Goal: Task Accomplishment & Management: Manage account settings

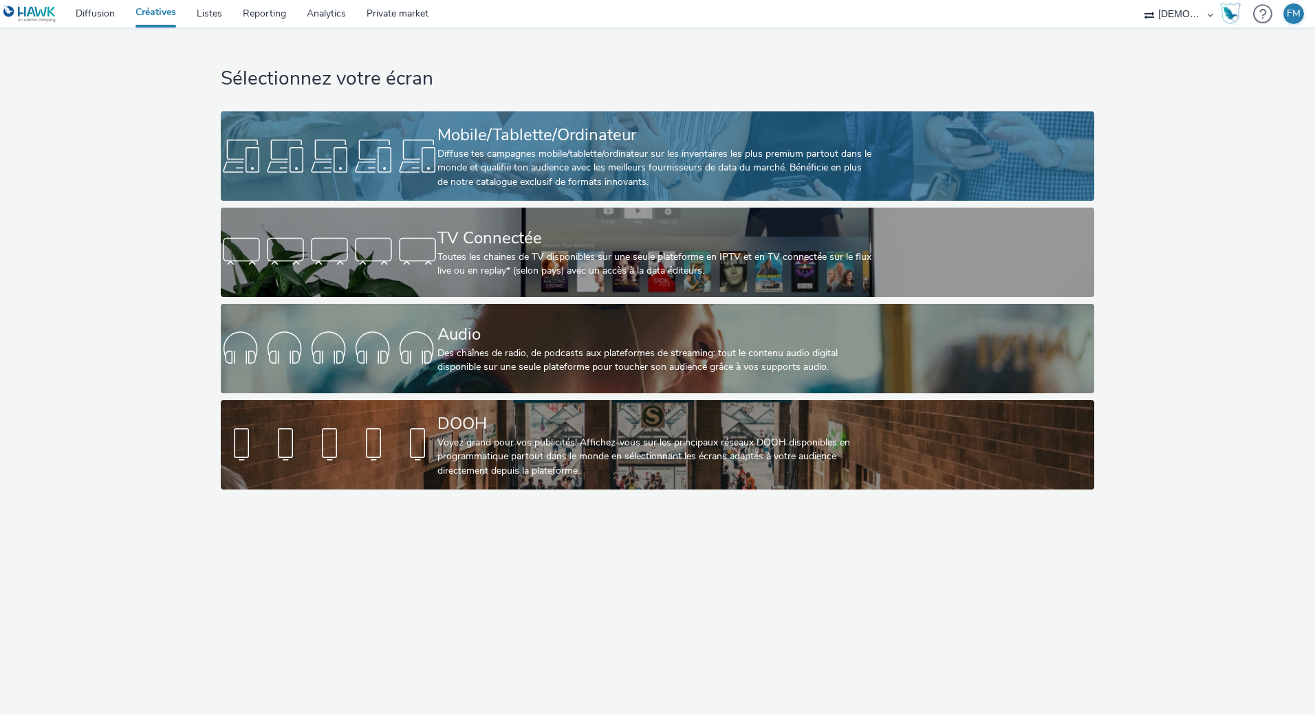
click at [497, 162] on div "Diffuse tes campagnes mobile/tablette/ordinateur sur les inventaires les plus p…" at bounding box center [655, 168] width 434 height 42
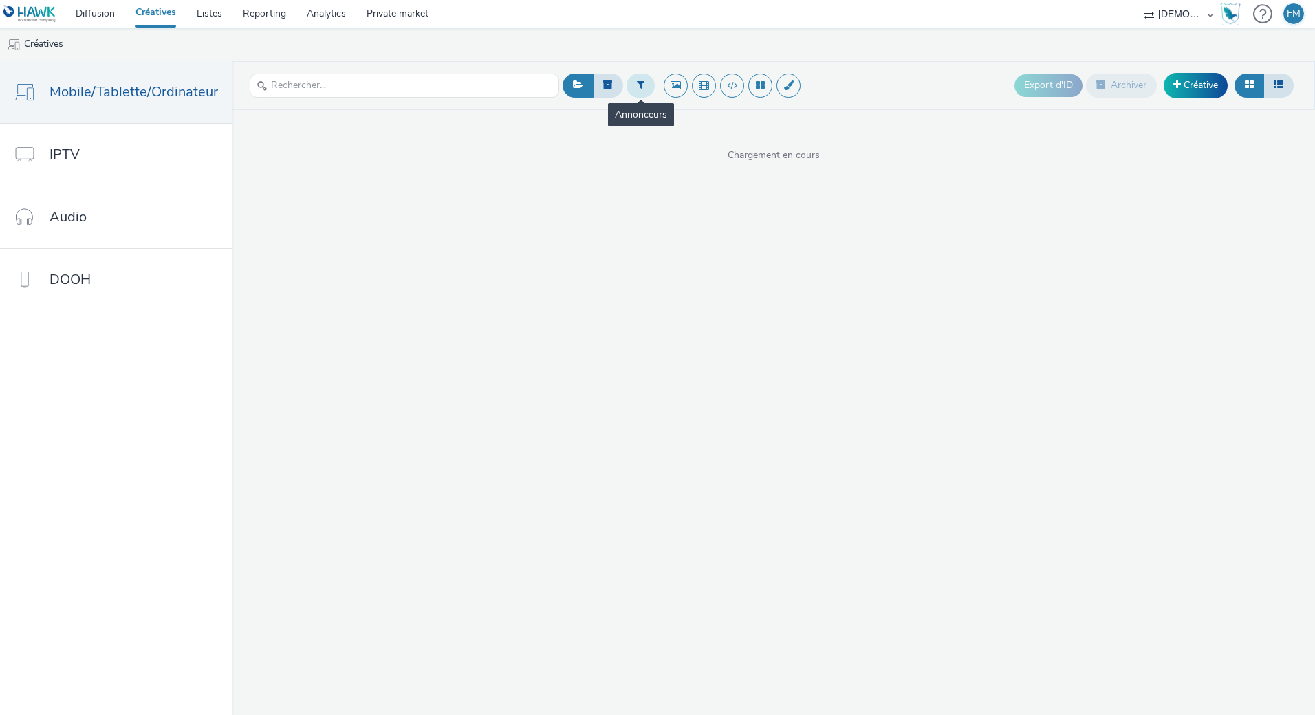
click at [630, 88] on button at bounding box center [641, 85] width 28 height 23
click at [698, 87] on div at bounding box center [710, 91] width 97 height 17
type input "chaumon"
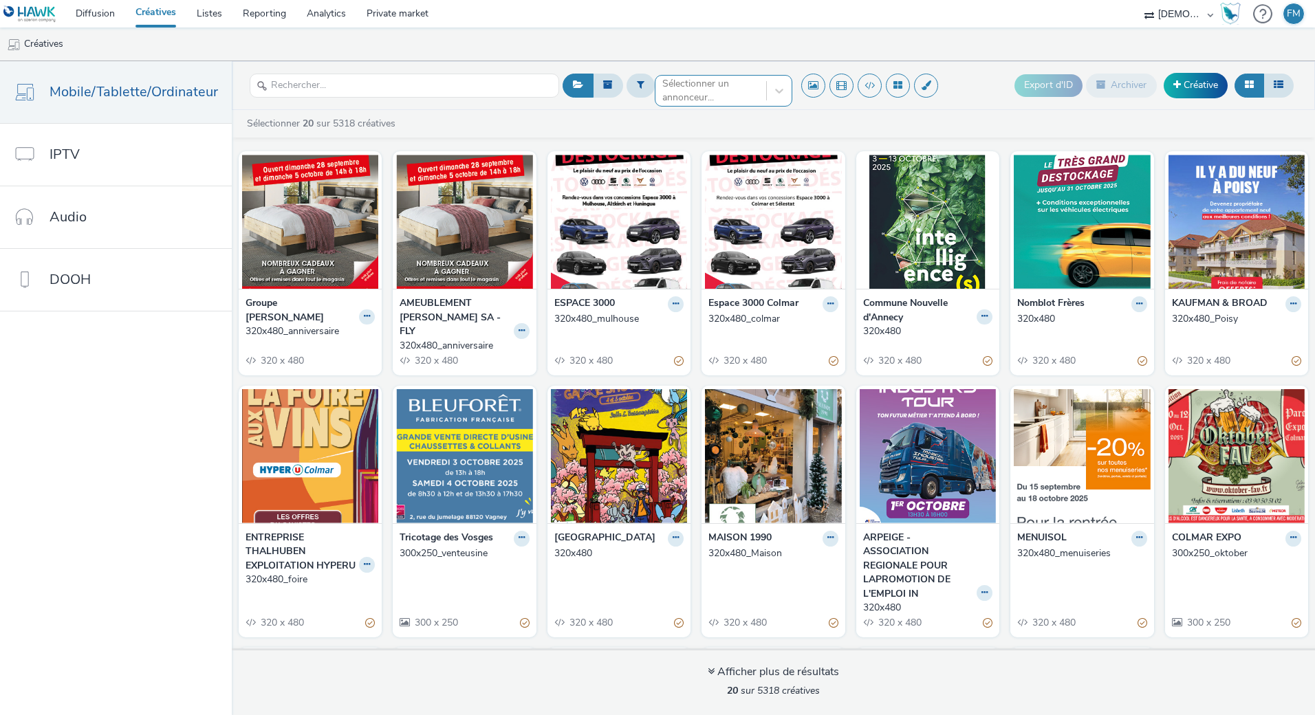
click at [691, 90] on div at bounding box center [710, 91] width 97 height 17
type input "chaumo"
click at [682, 114] on span "ESPACE 3000 CHAUMONT" at bounding box center [722, 112] width 119 height 14
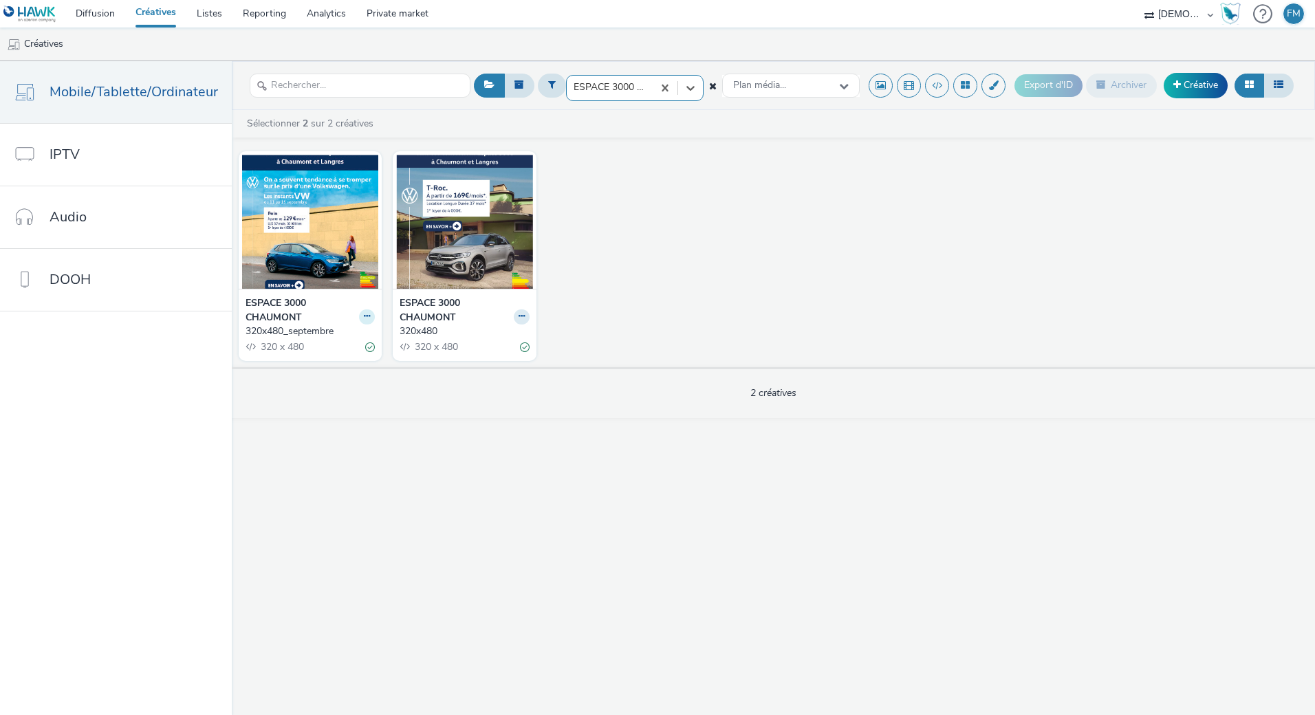
click at [367, 321] on button at bounding box center [367, 318] width 16 height 16
click at [332, 360] on link "Dupliquer" at bounding box center [323, 368] width 103 height 28
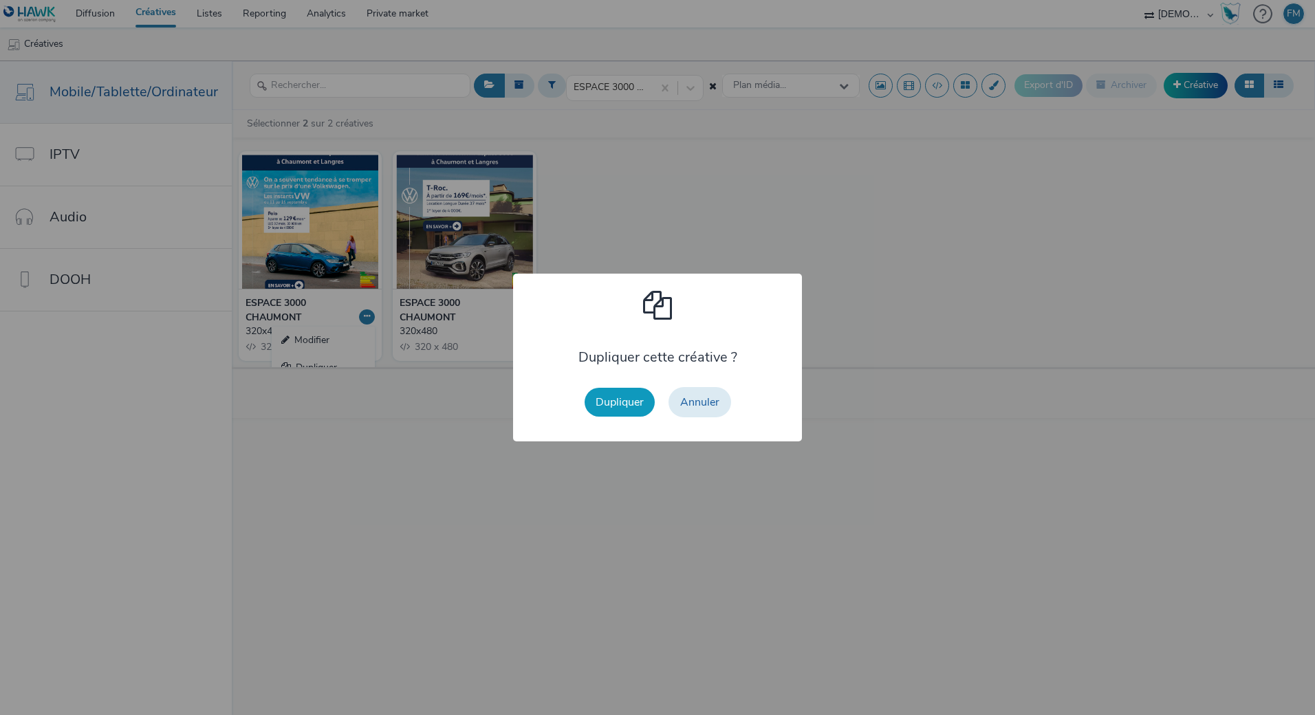
click at [610, 396] on button "Dupliquer" at bounding box center [620, 402] width 70 height 29
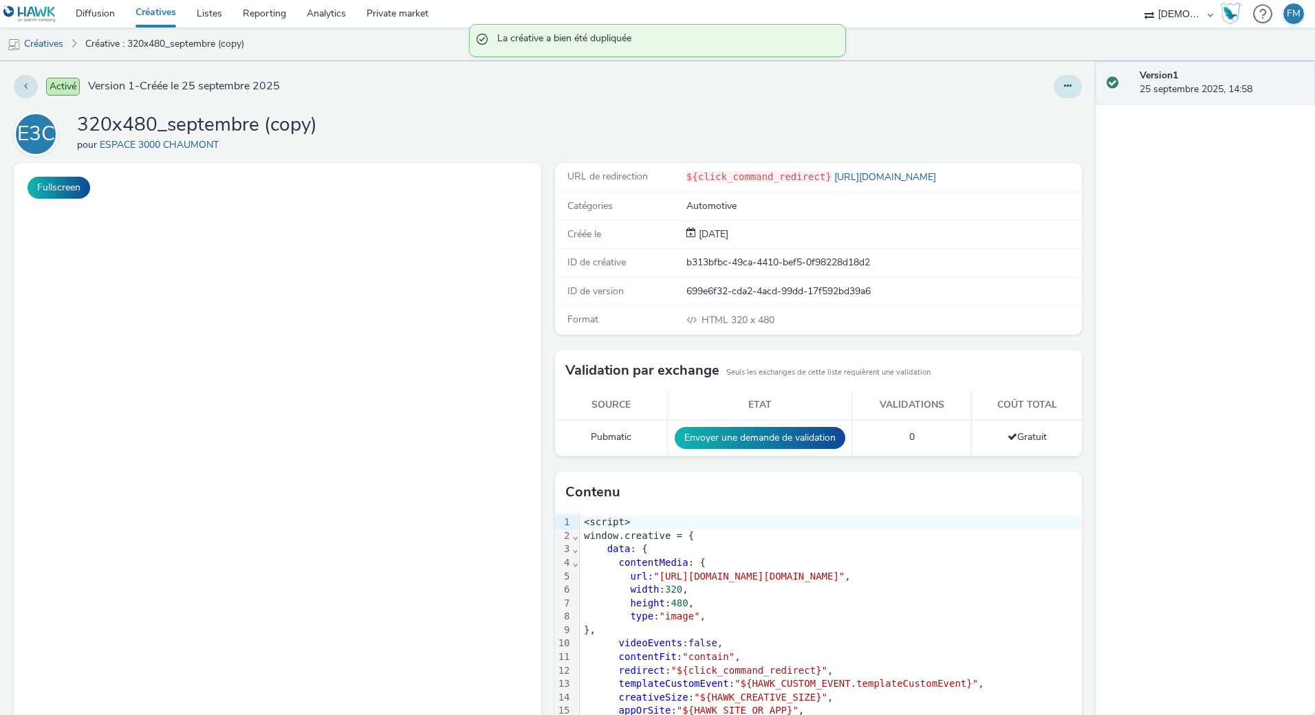
click at [1066, 91] on button at bounding box center [1068, 86] width 28 height 23
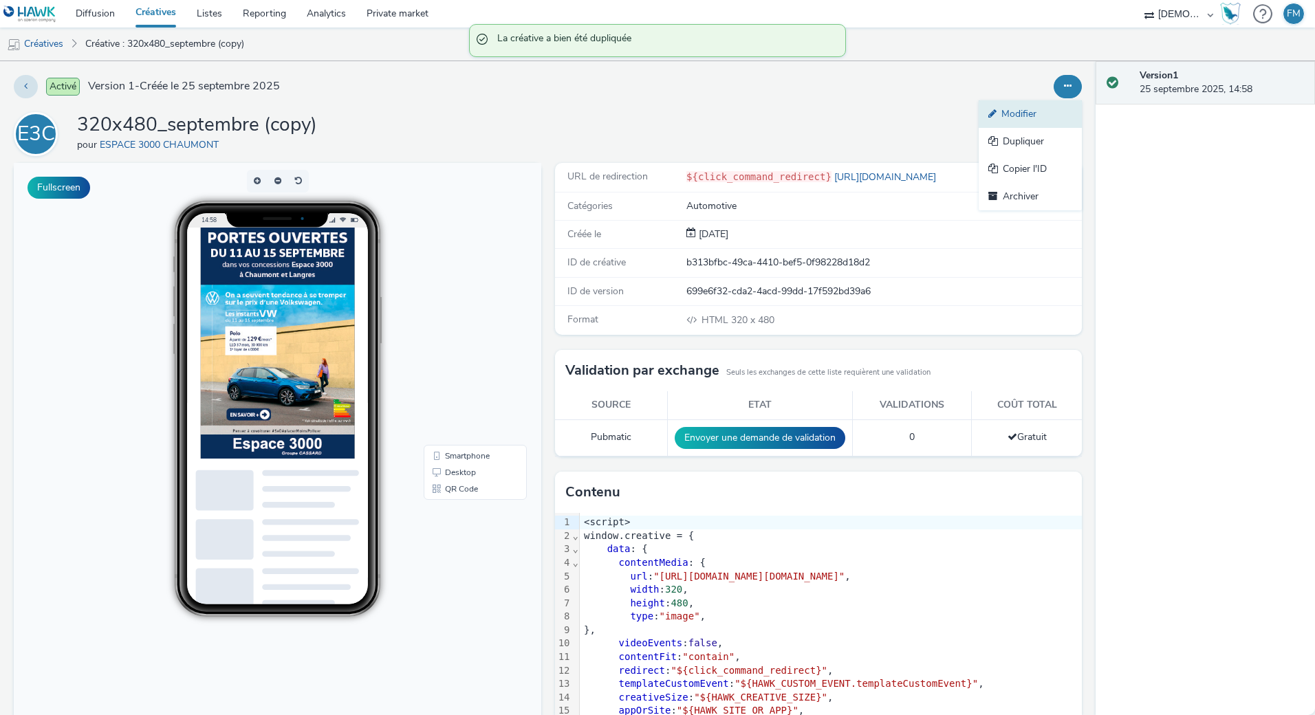
click at [1006, 122] on link "Modifier" at bounding box center [1030, 114] width 103 height 28
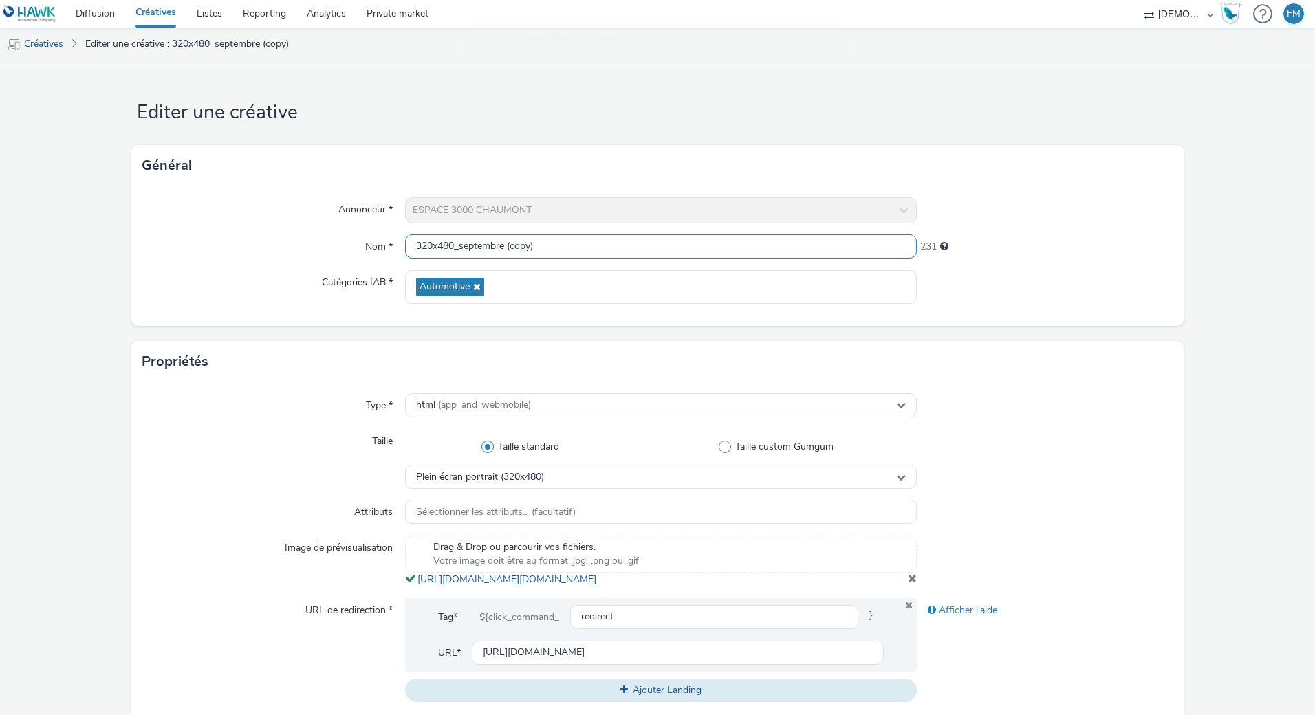
drag, startPoint x: 501, startPoint y: 245, endPoint x: 583, endPoint y: 252, distance: 82.8
click at [583, 252] on input "320x480_septembre (copy)" at bounding box center [661, 247] width 512 height 24
type input "320x480_chaumont"
click at [694, 179] on div "Général" at bounding box center [657, 165] width 1053 height 41
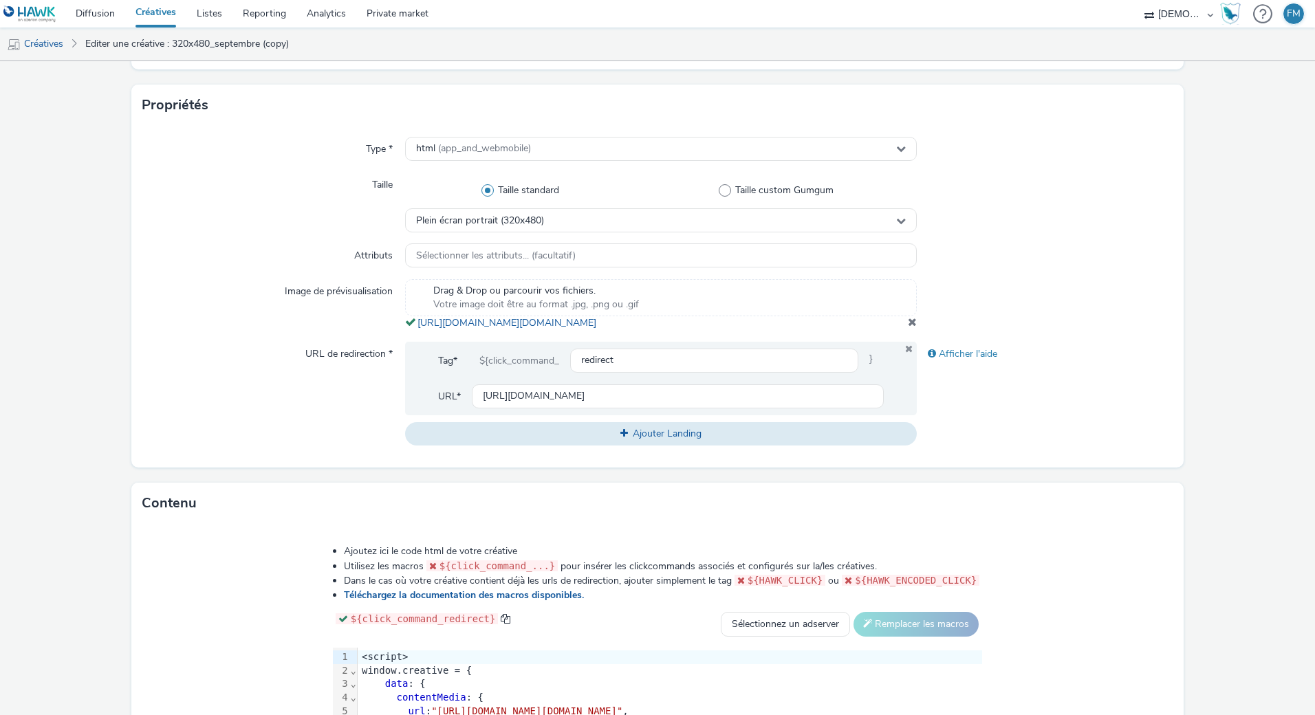
scroll to position [344, 0]
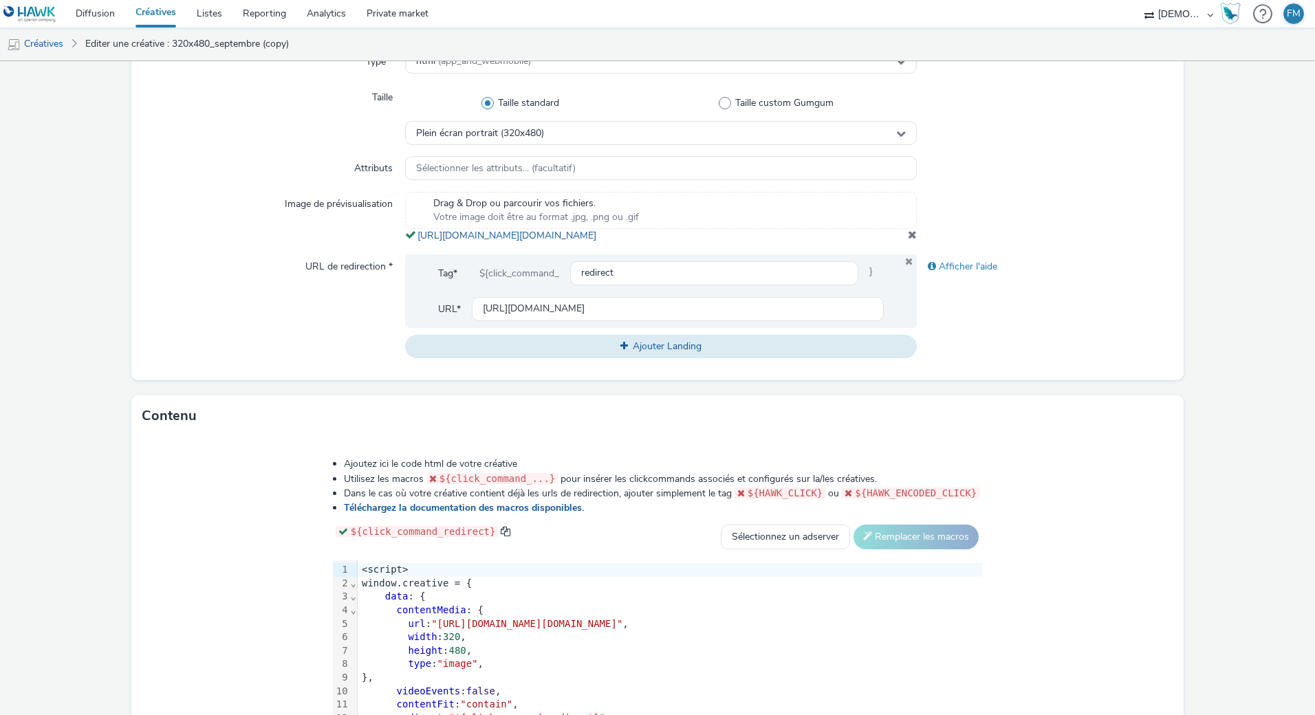
click at [900, 243] on div "Drag & Drop ou parcourir vos fichiers. Votre image doit être au format .jpg, .p…" at bounding box center [661, 217] width 512 height 51
click at [917, 243] on div at bounding box center [1045, 217] width 256 height 51
click at [908, 240] on span at bounding box center [912, 234] width 9 height 11
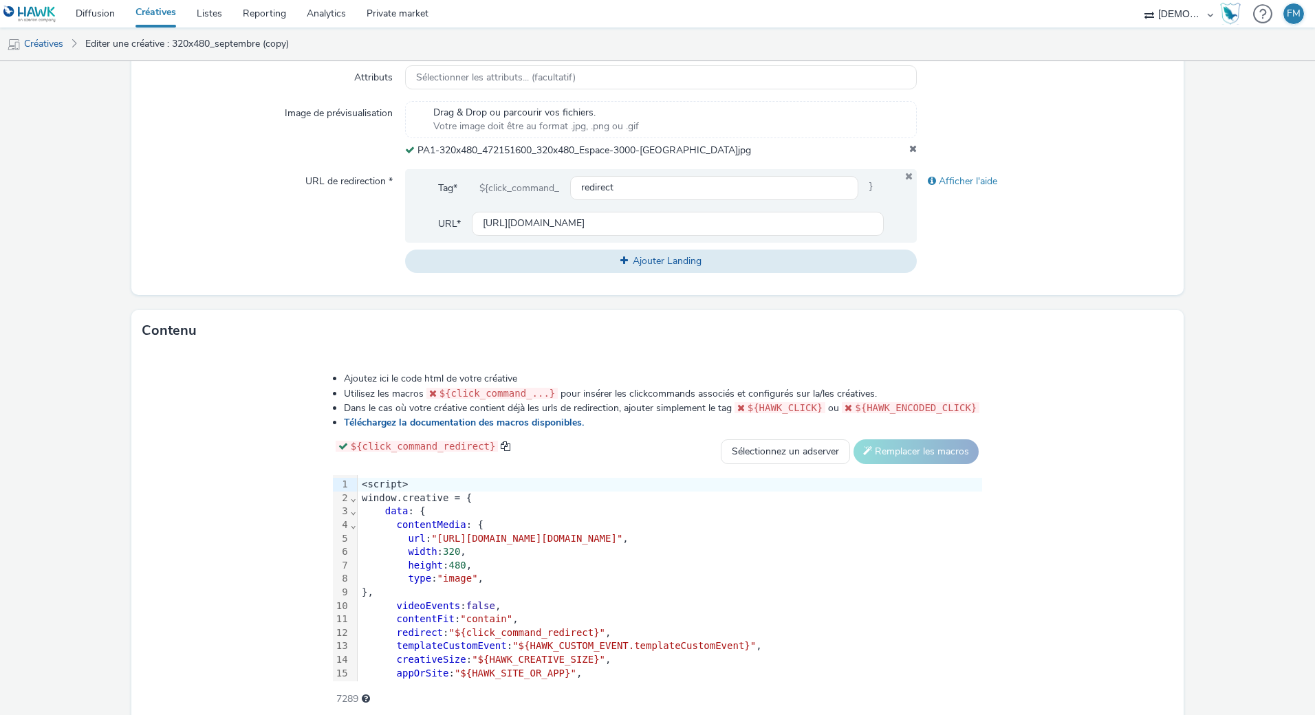
scroll to position [493, 0]
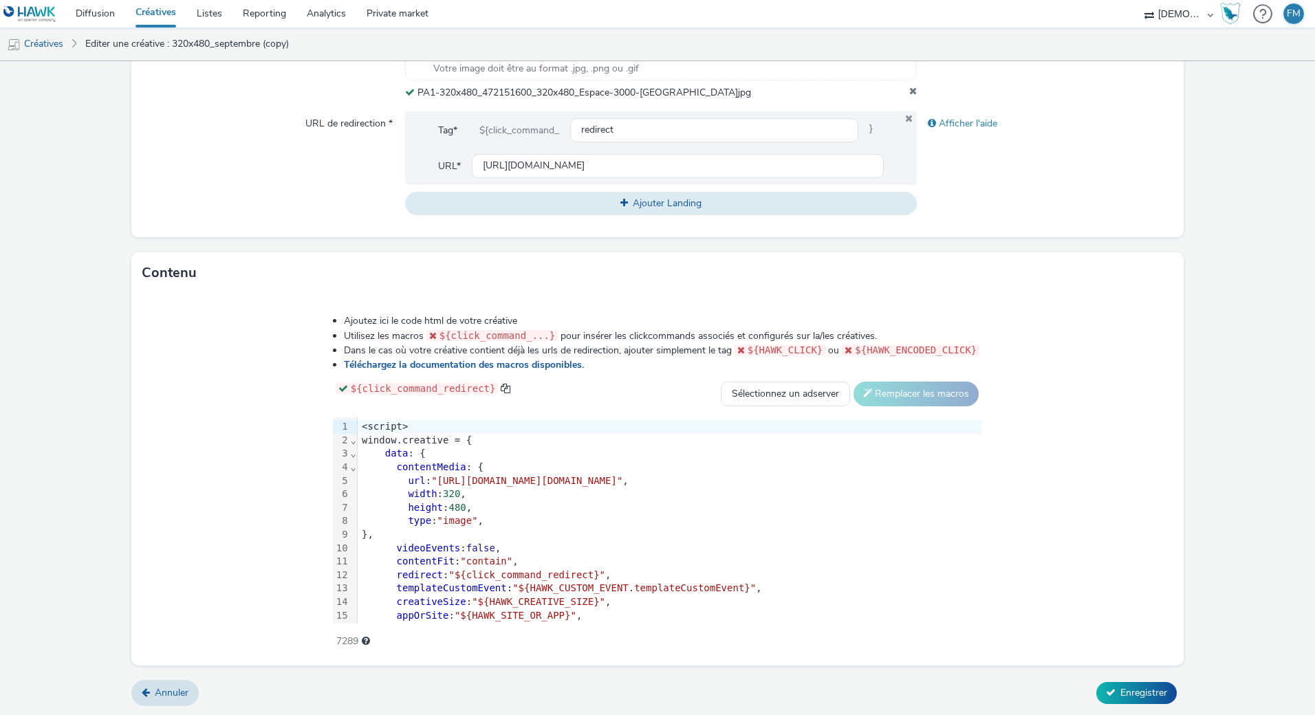
drag, startPoint x: 1121, startPoint y: 686, endPoint x: 1115, endPoint y: 660, distance: 26.2
click at [1122, 687] on span "Enregistrer" at bounding box center [1144, 693] width 47 height 13
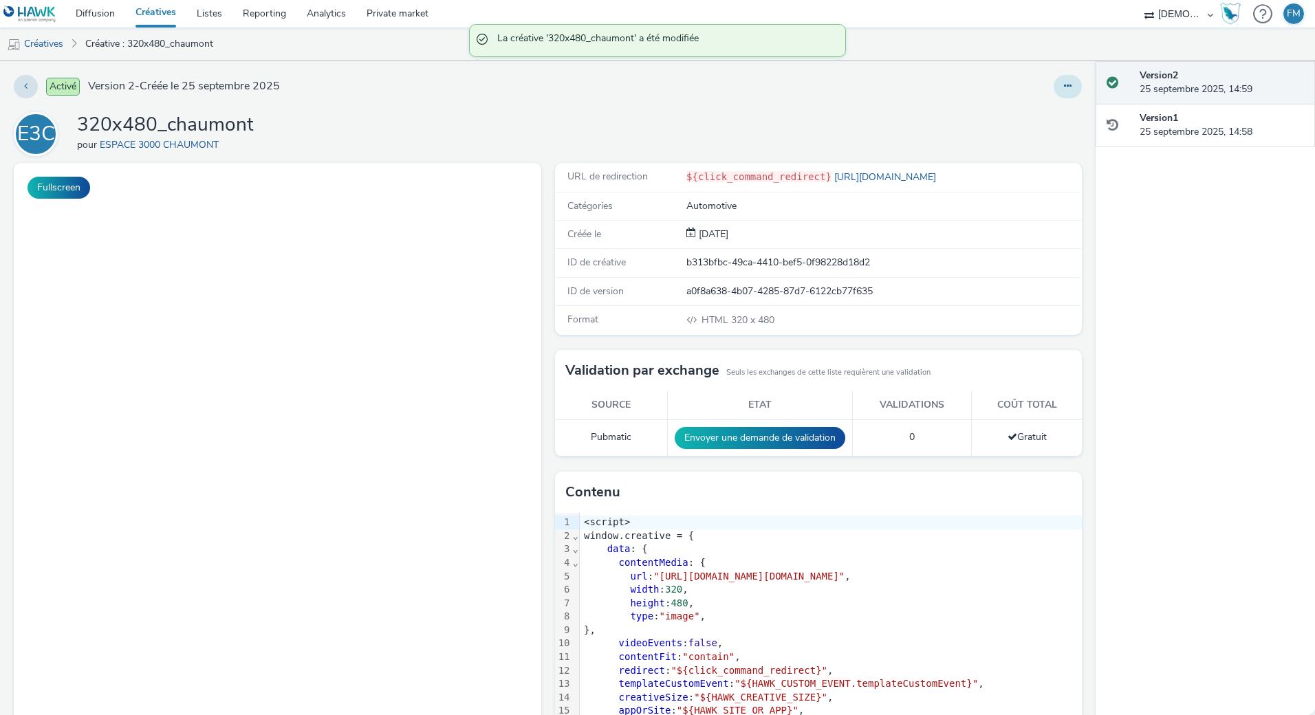
click at [1064, 84] on icon at bounding box center [1068, 86] width 8 height 10
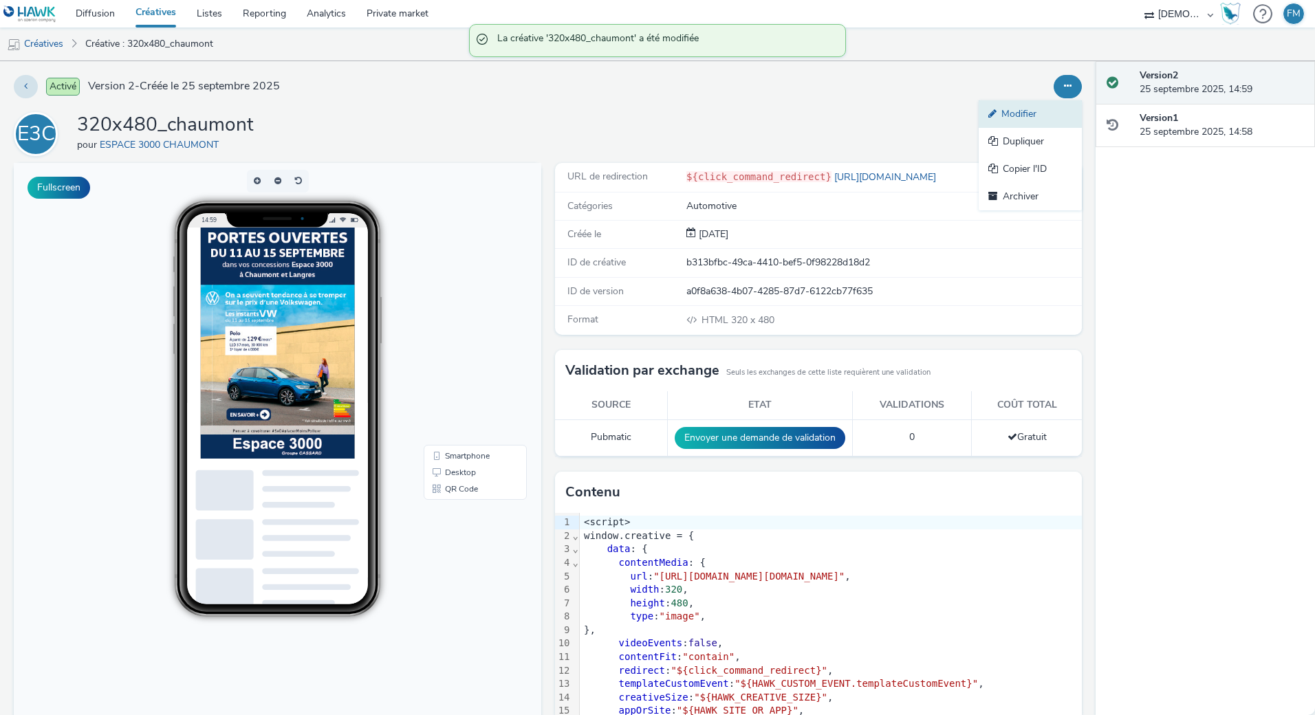
click at [1050, 103] on link "Modifier" at bounding box center [1030, 114] width 103 height 28
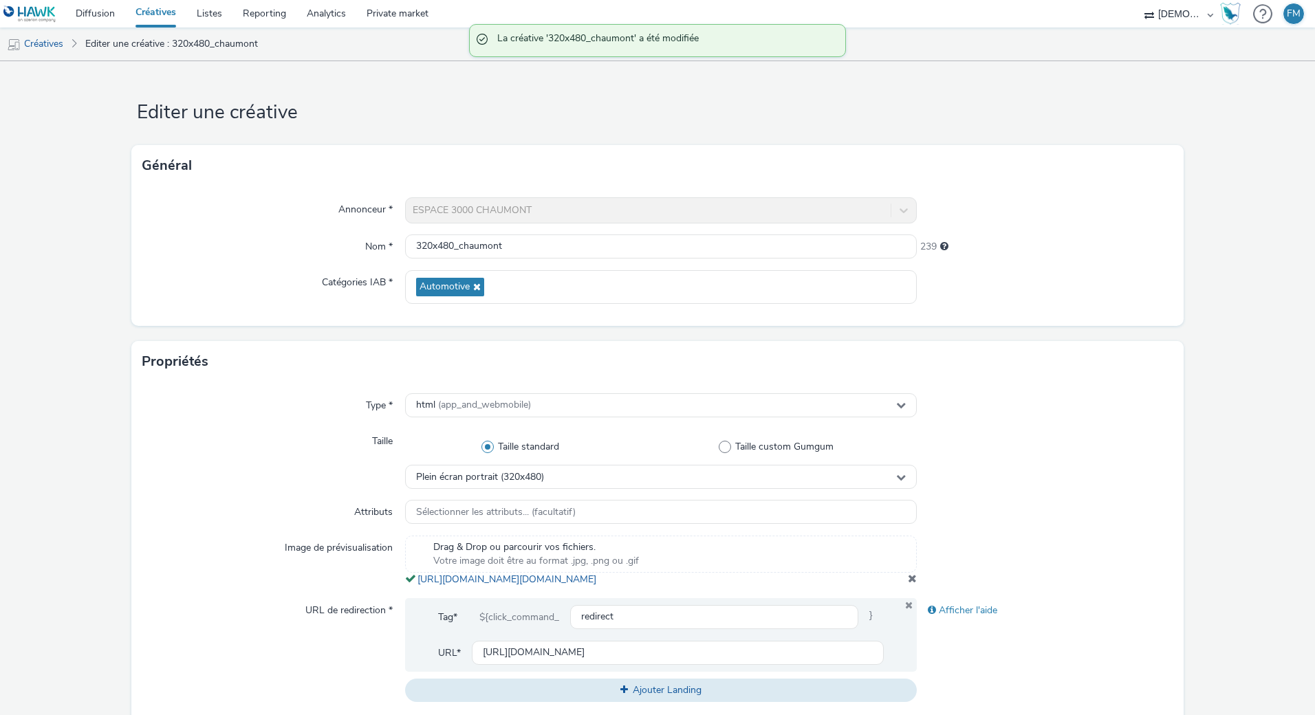
scroll to position [206, 0]
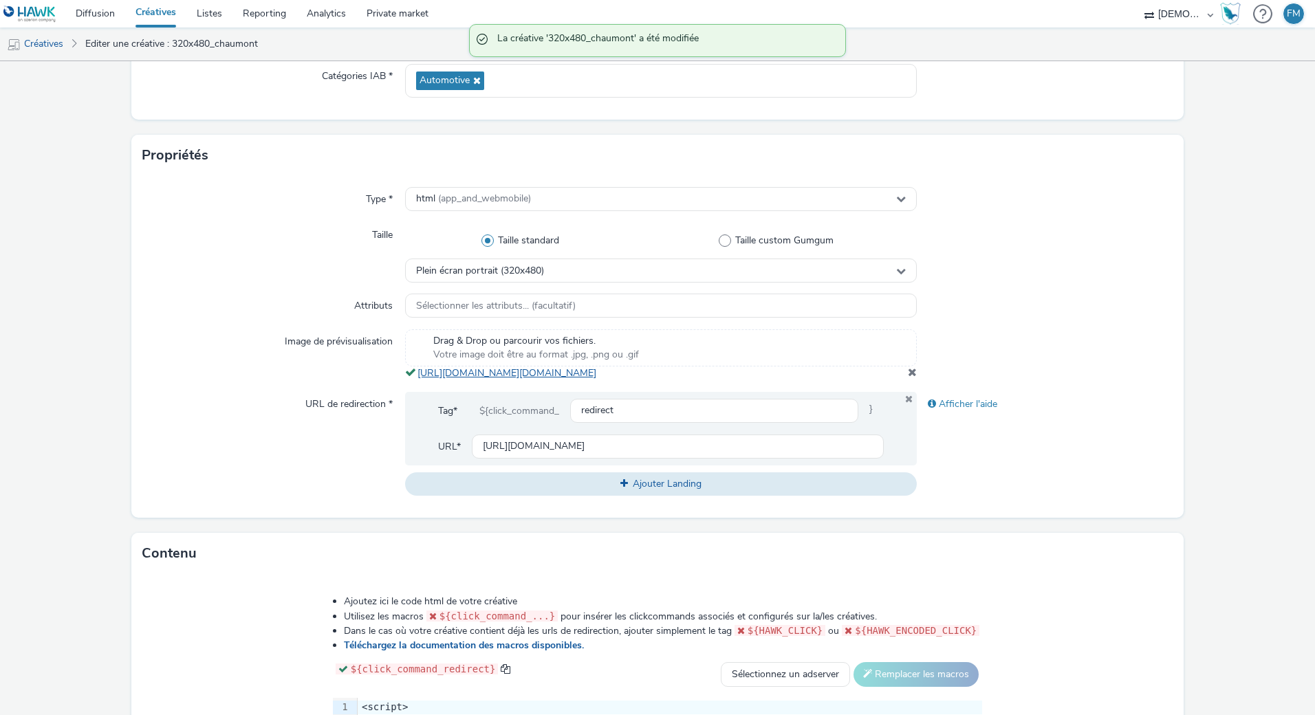
click at [457, 377] on link "[URL][DOMAIN_NAME][DOMAIN_NAME]" at bounding box center [510, 373] width 184 height 13
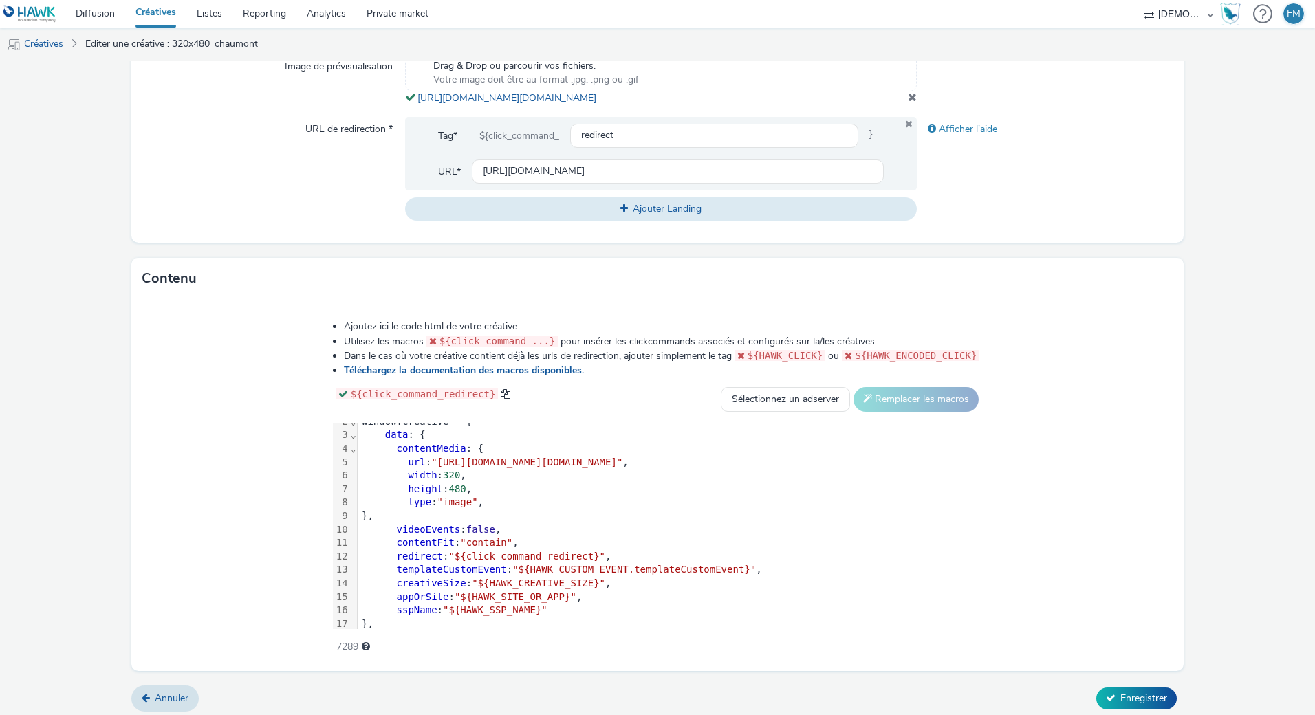
scroll to position [0, 0]
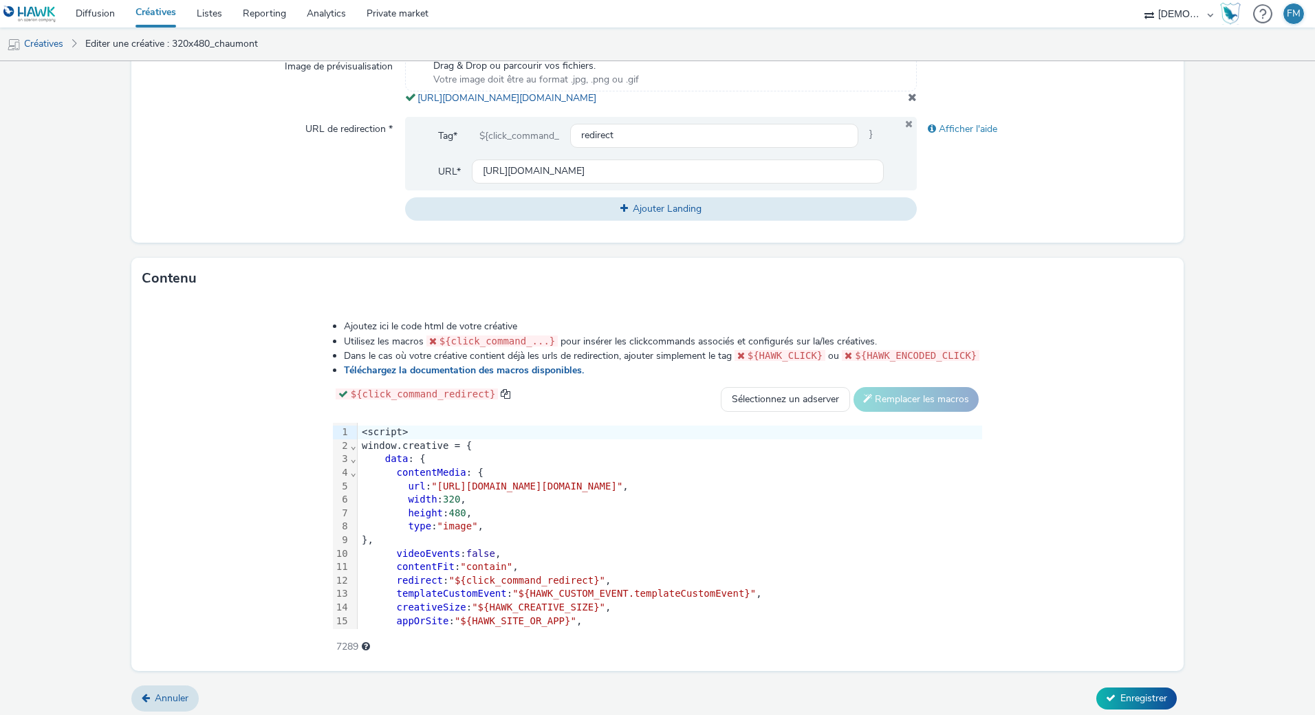
click at [358, 493] on div "url : "[URL][DOMAIN_NAME][DOMAIN_NAME]" ," at bounding box center [670, 487] width 625 height 14
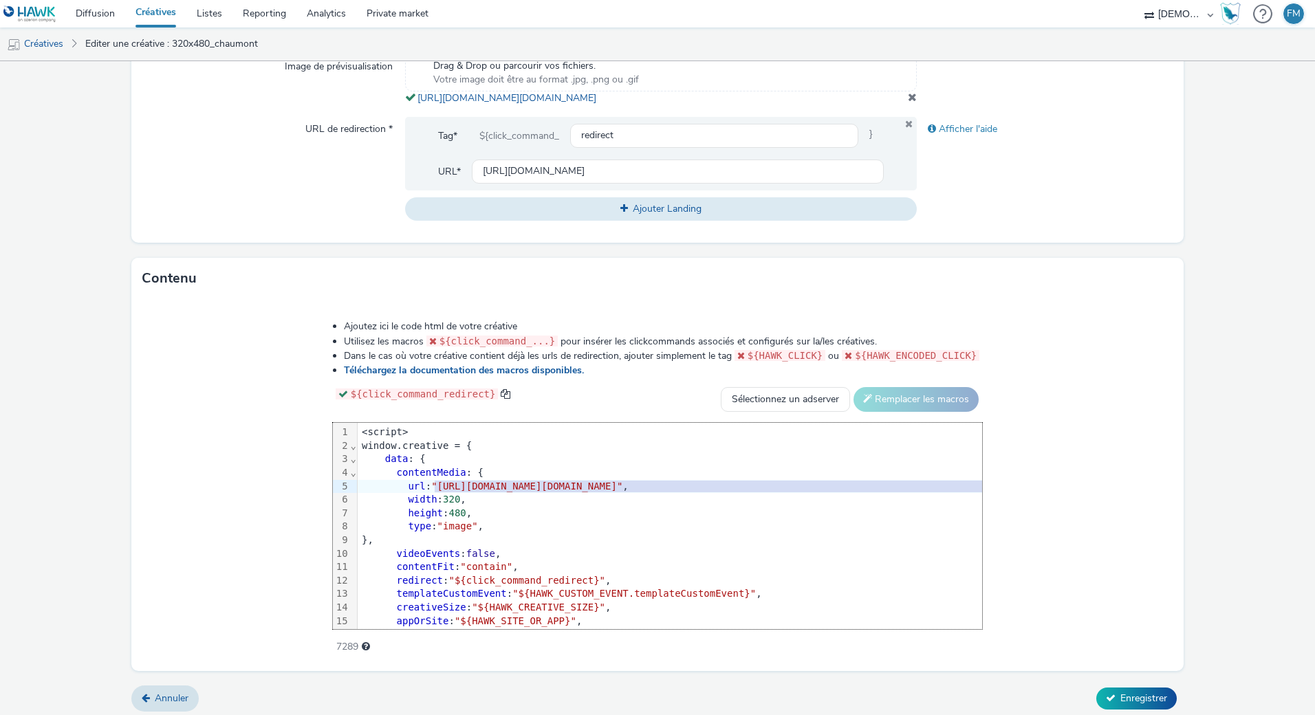
scroll to position [0, 43]
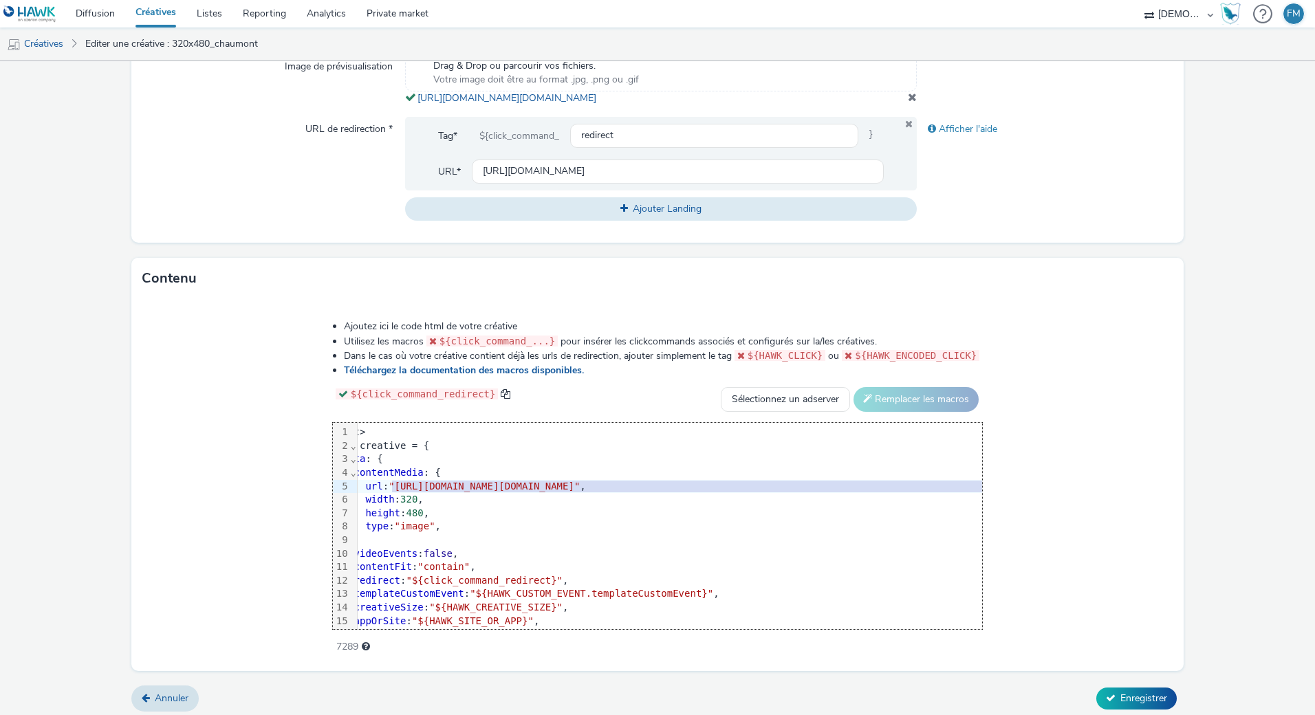
drag, startPoint x: 294, startPoint y: 498, endPoint x: 1094, endPoint y: 503, distance: 800.1
click at [580, 492] on span ""[URL][DOMAIN_NAME][DOMAIN_NAME]"" at bounding box center [484, 486] width 191 height 11
click at [1157, 705] on span "Enregistrer" at bounding box center [1144, 698] width 47 height 13
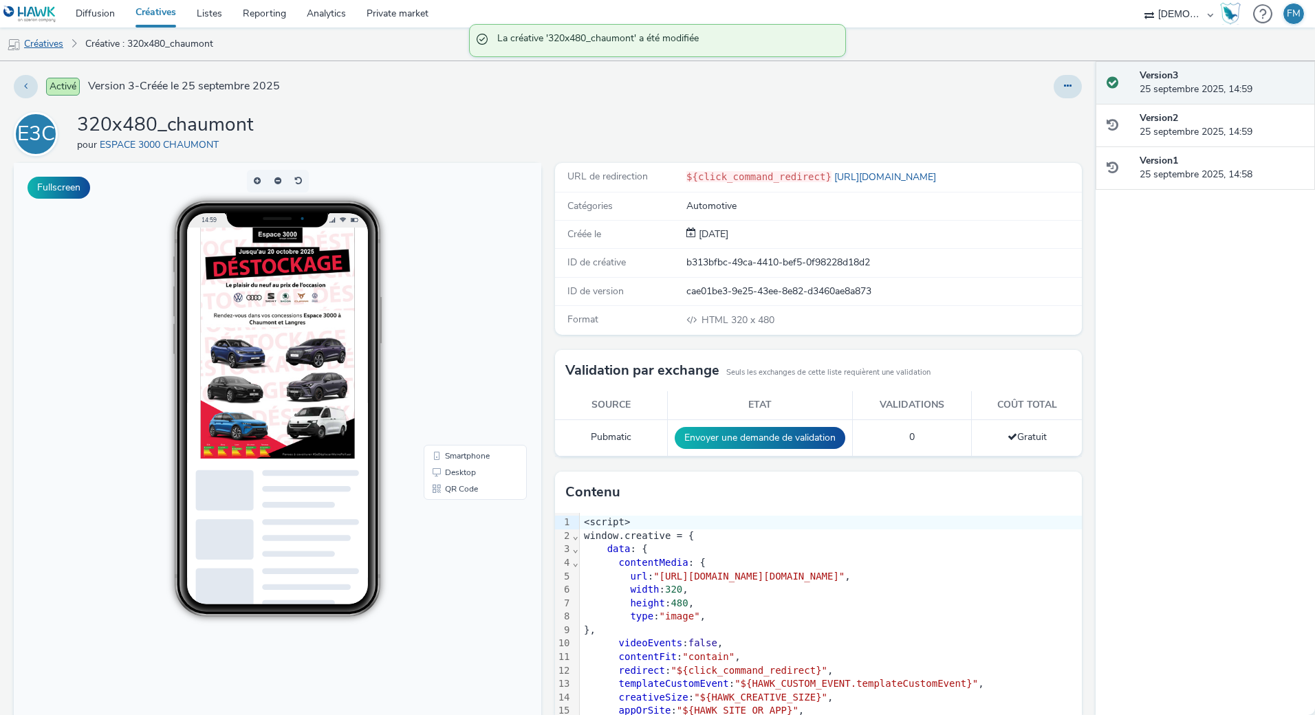
click at [53, 45] on link "Créatives" at bounding box center [35, 44] width 70 height 33
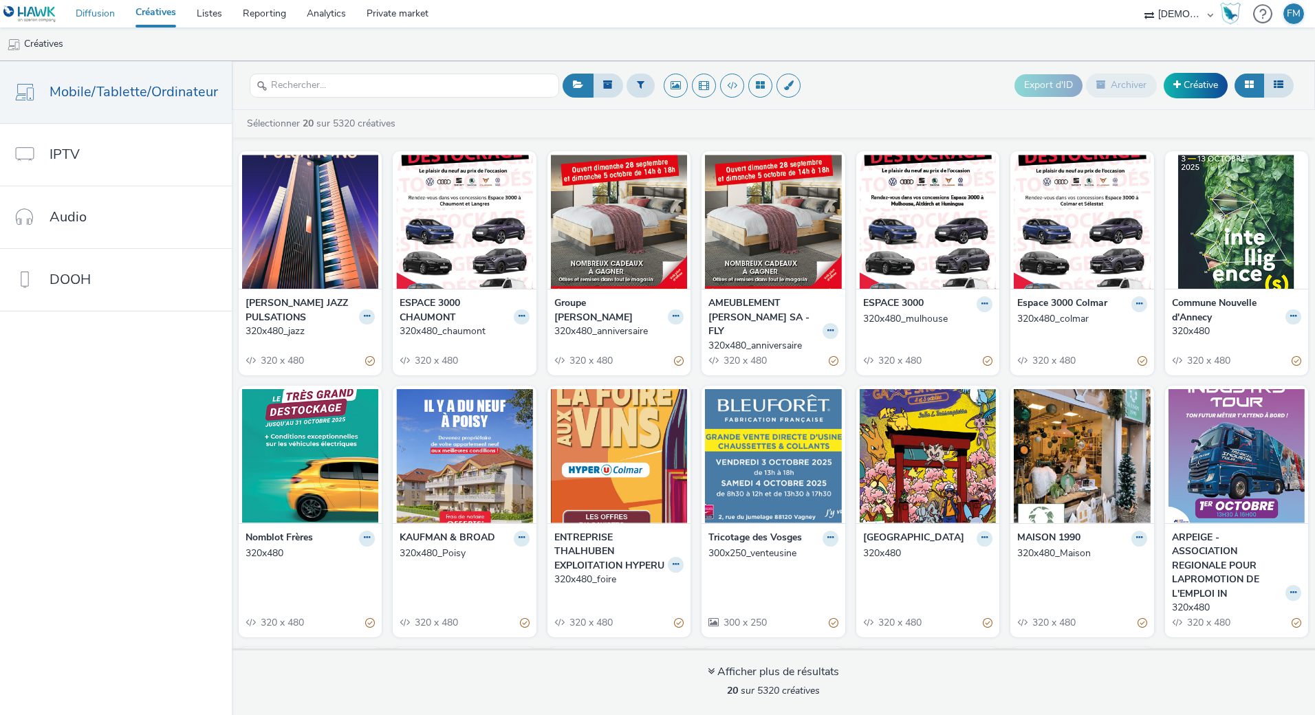
click at [96, 17] on link "Diffusion" at bounding box center [95, 14] width 60 height 28
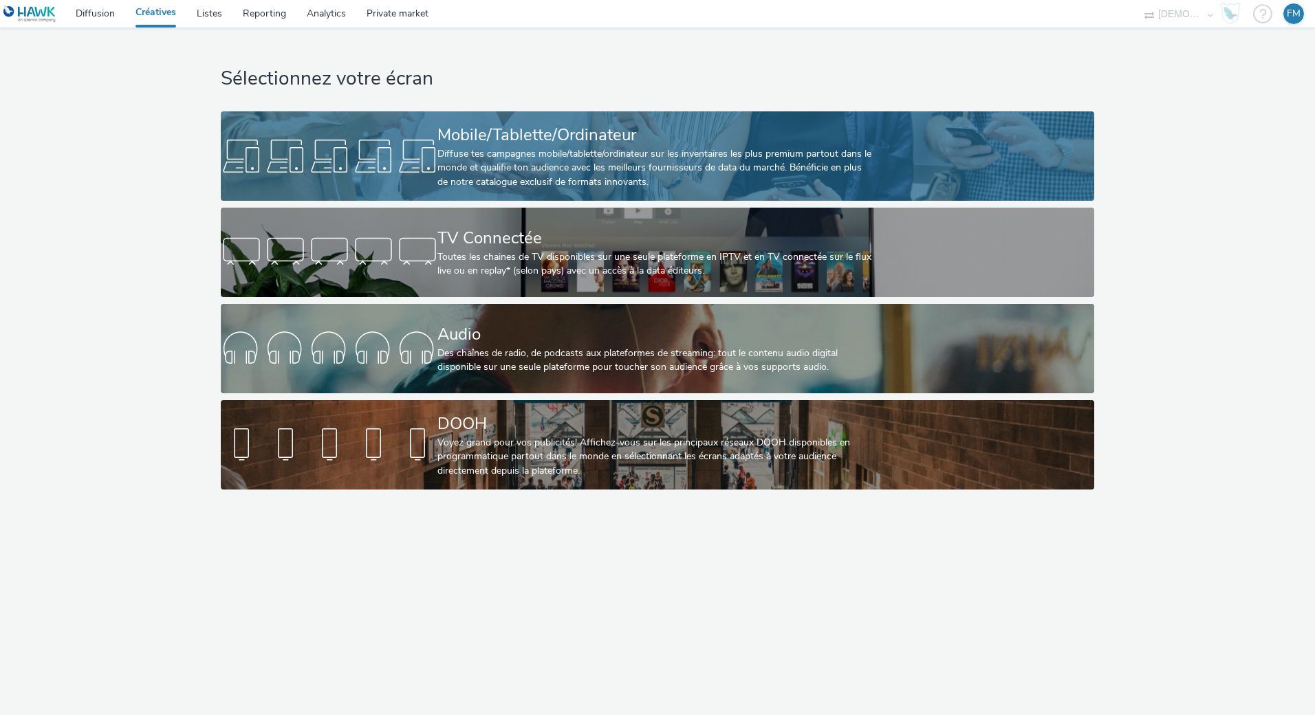
click at [393, 122] on link "Mobile/Tablette/Ordinateur Diffuse tes campagnes mobile/tablette/ordinateur sur…" at bounding box center [658, 155] width 874 height 89
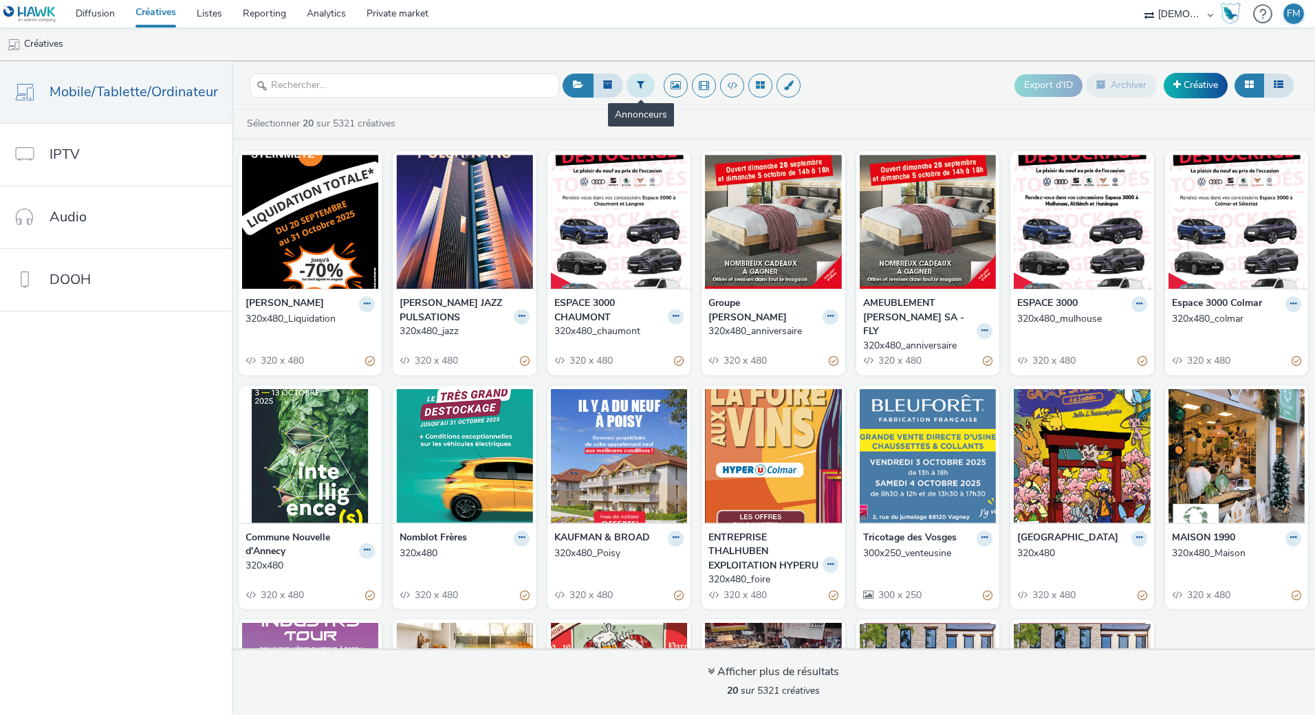
click at [642, 81] on button at bounding box center [641, 85] width 28 height 23
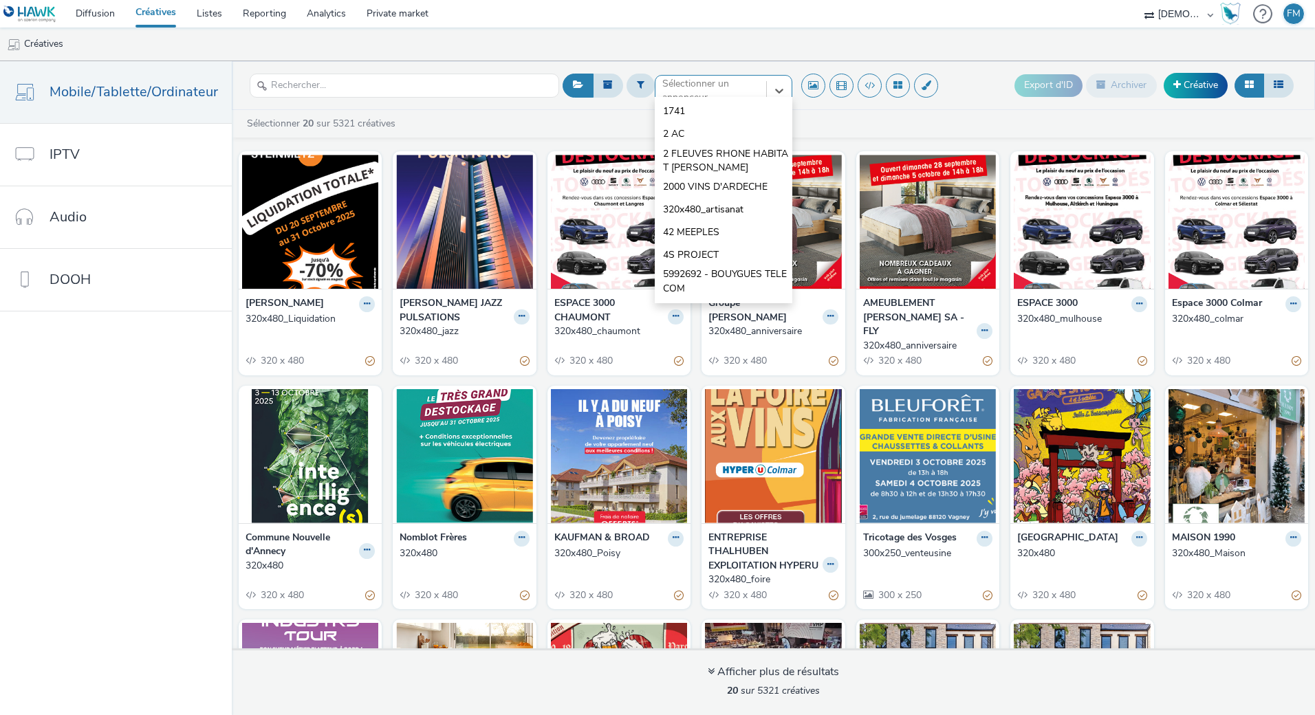
click at [673, 91] on div at bounding box center [710, 91] width 97 height 17
type input "espace"
click at [695, 154] on span "ESPACE 3000" at bounding box center [693, 157] width 61 height 14
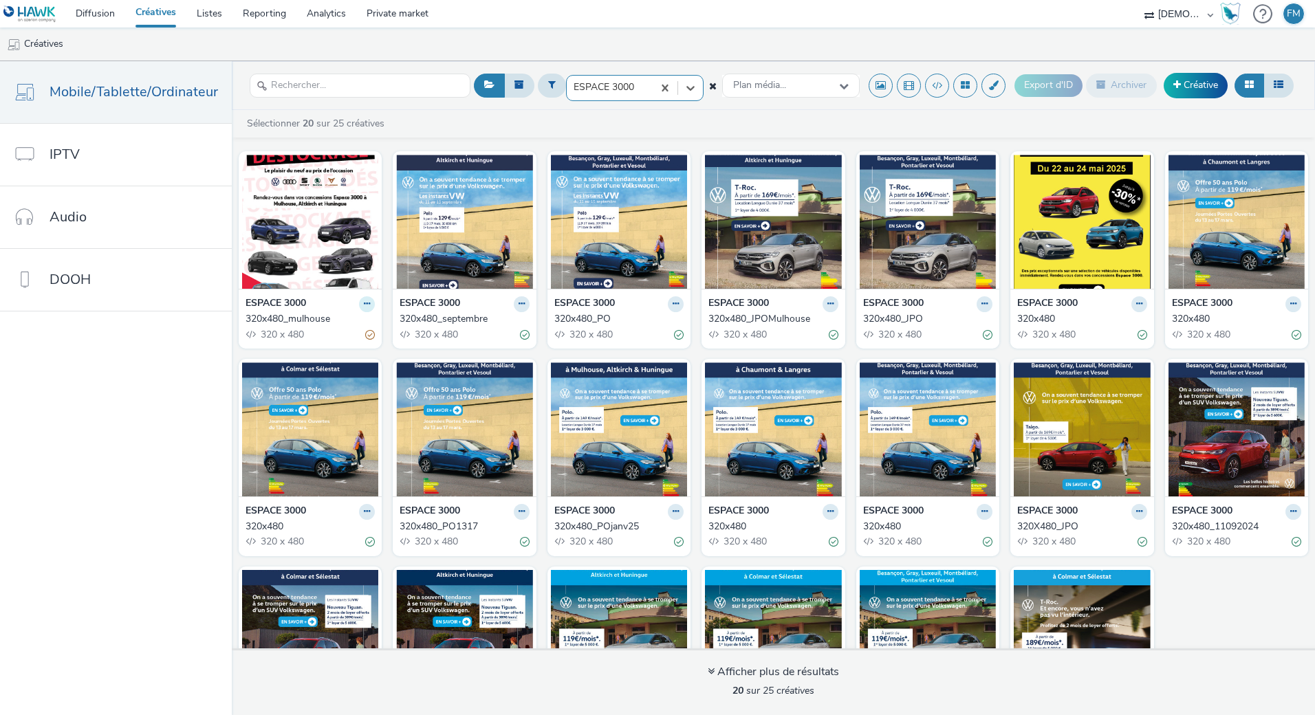
click at [359, 303] on button at bounding box center [367, 304] width 16 height 16
click at [334, 354] on link "Dupliquer" at bounding box center [323, 356] width 103 height 28
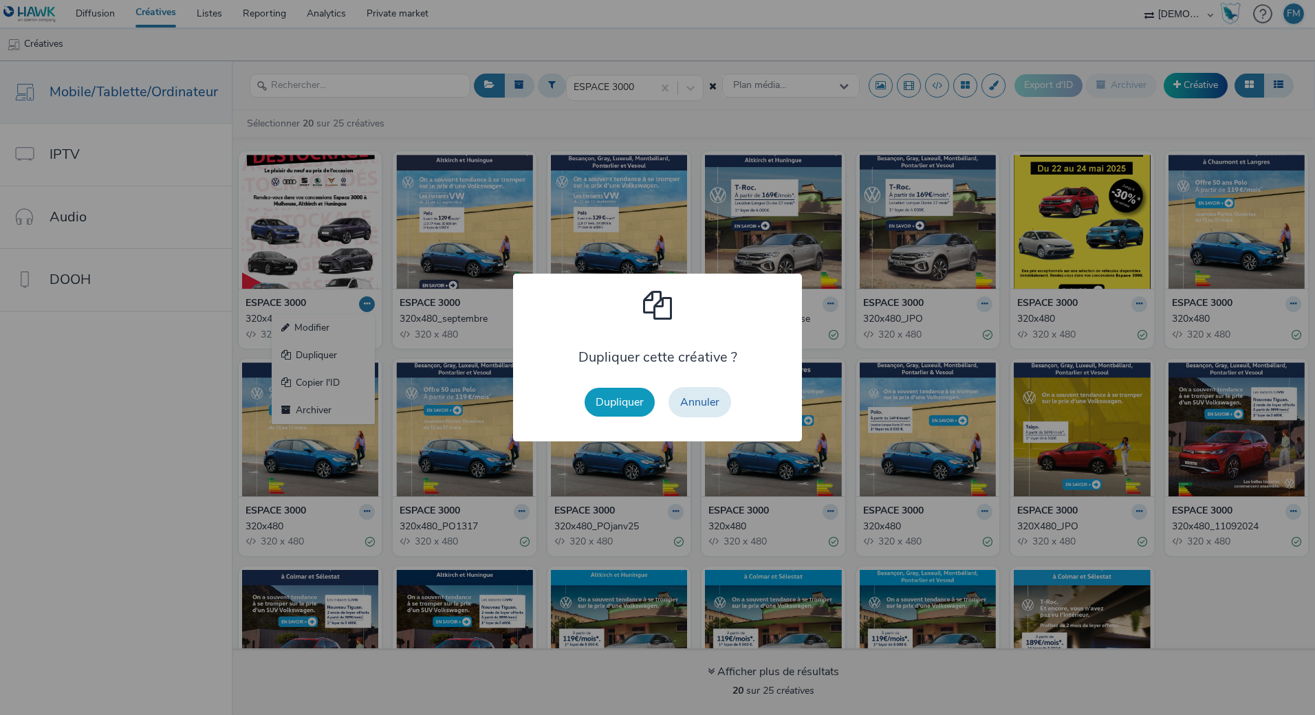
click at [618, 402] on button "Dupliquer" at bounding box center [620, 402] width 70 height 29
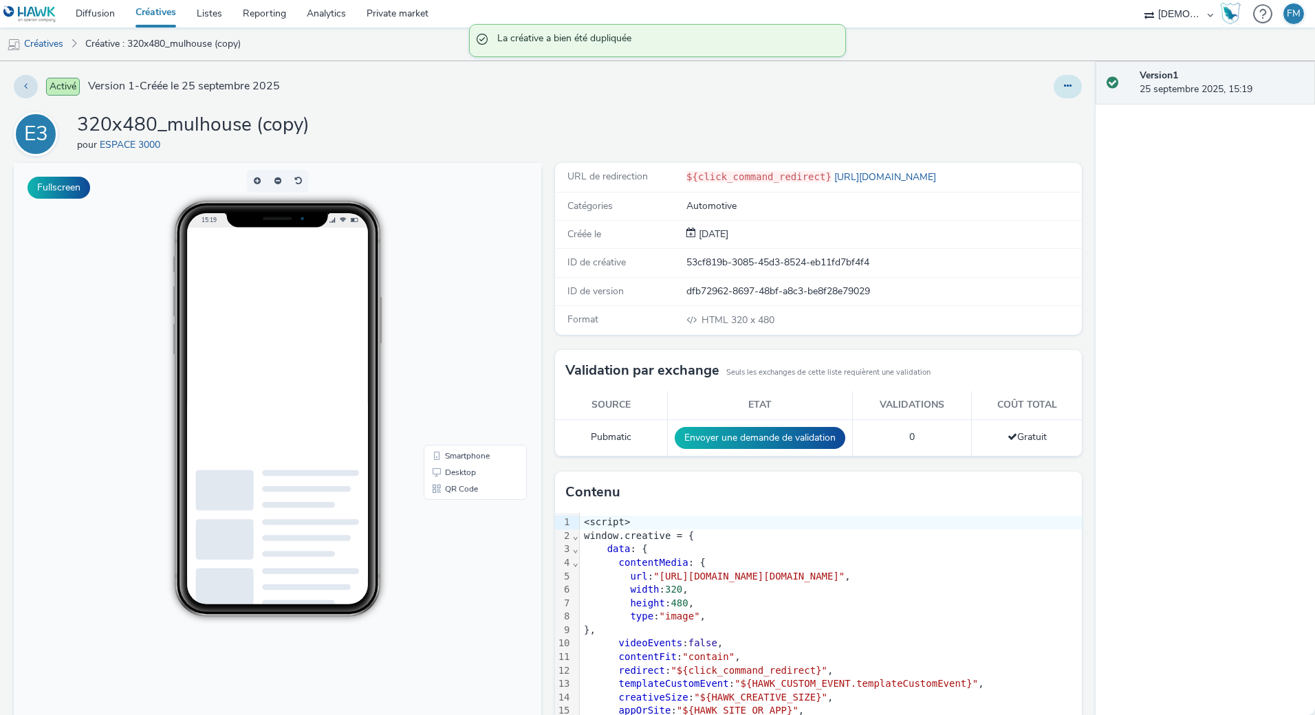
click at [1054, 87] on button at bounding box center [1068, 86] width 28 height 23
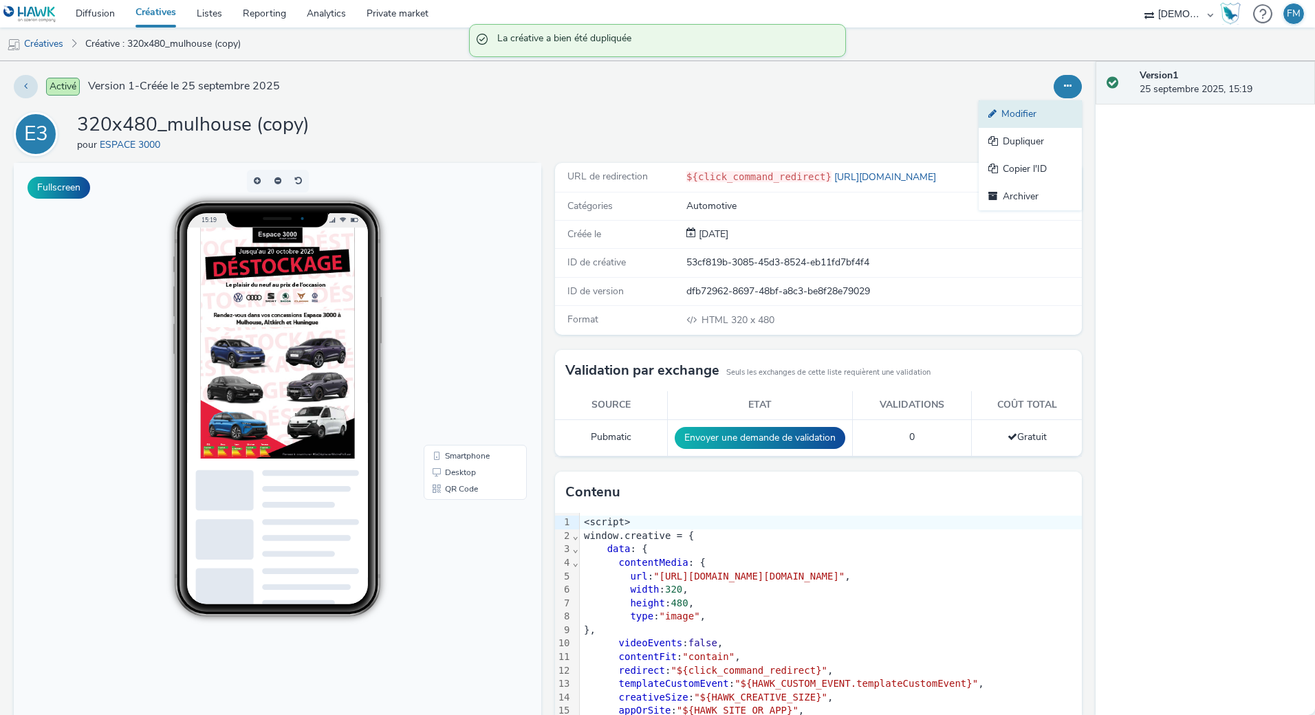
click at [1020, 111] on link "Modifier" at bounding box center [1030, 114] width 103 height 28
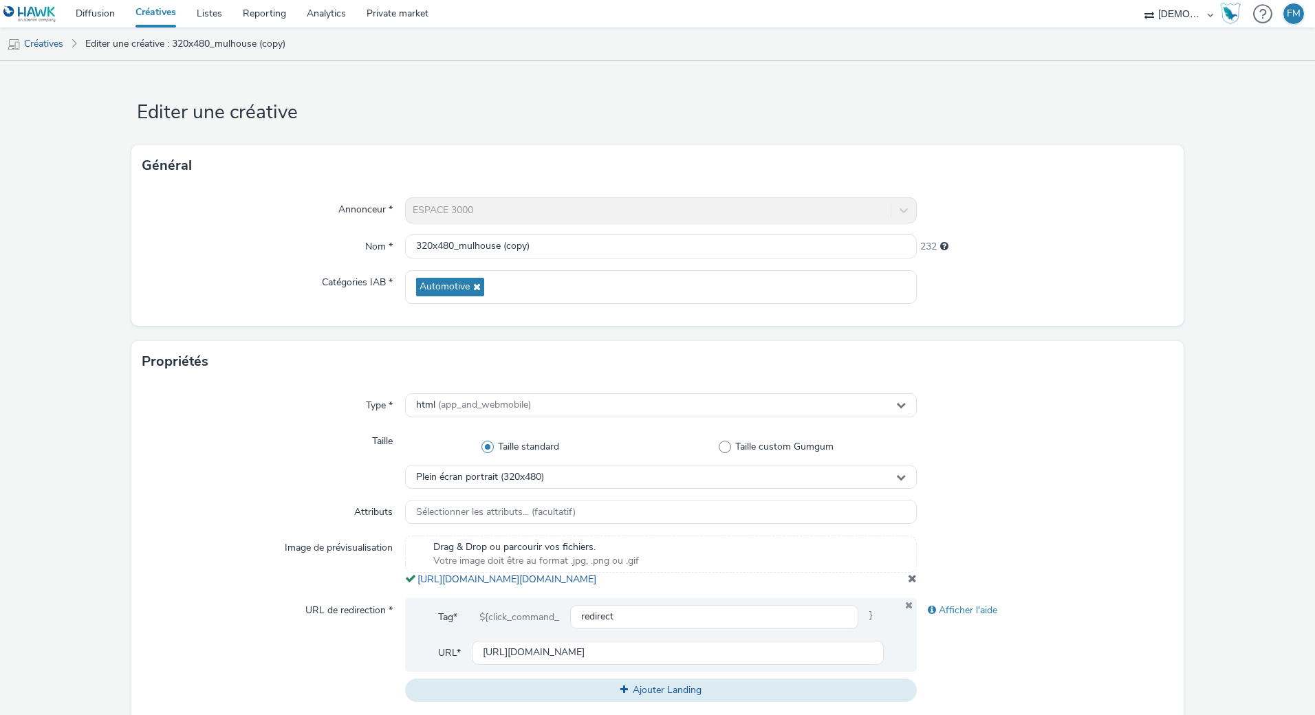
click at [669, 126] on form "Editer une créative Général Annonceur * ESPACE 3000 Nom * 320x480_mulhouse (cop…" at bounding box center [657, 632] width 1315 height 1143
drag, startPoint x: 451, startPoint y: 245, endPoint x: 802, endPoint y: 255, distance: 351.0
click at [802, 255] on input "320x480_mulhouse (copy)" at bounding box center [661, 247] width 512 height 24
type input "320x480"
click at [755, 115] on h1 "Editer une créative" at bounding box center [657, 113] width 1053 height 26
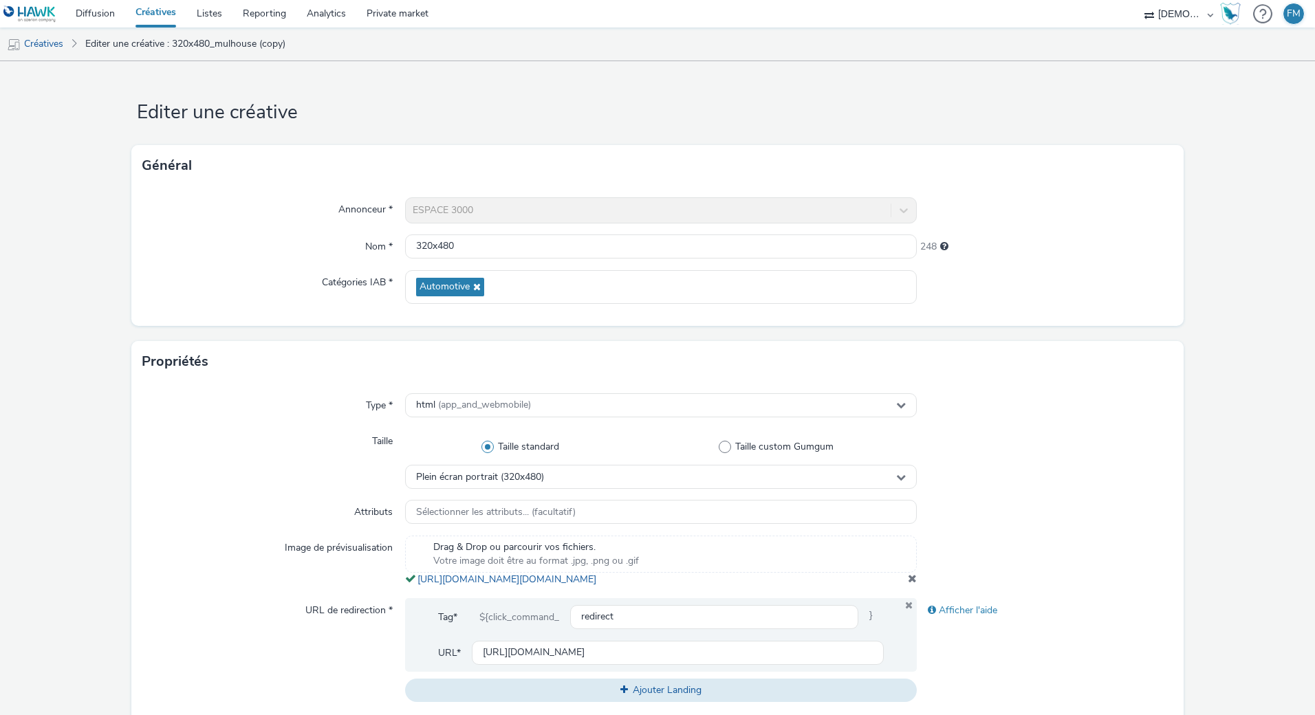
scroll to position [344, 0]
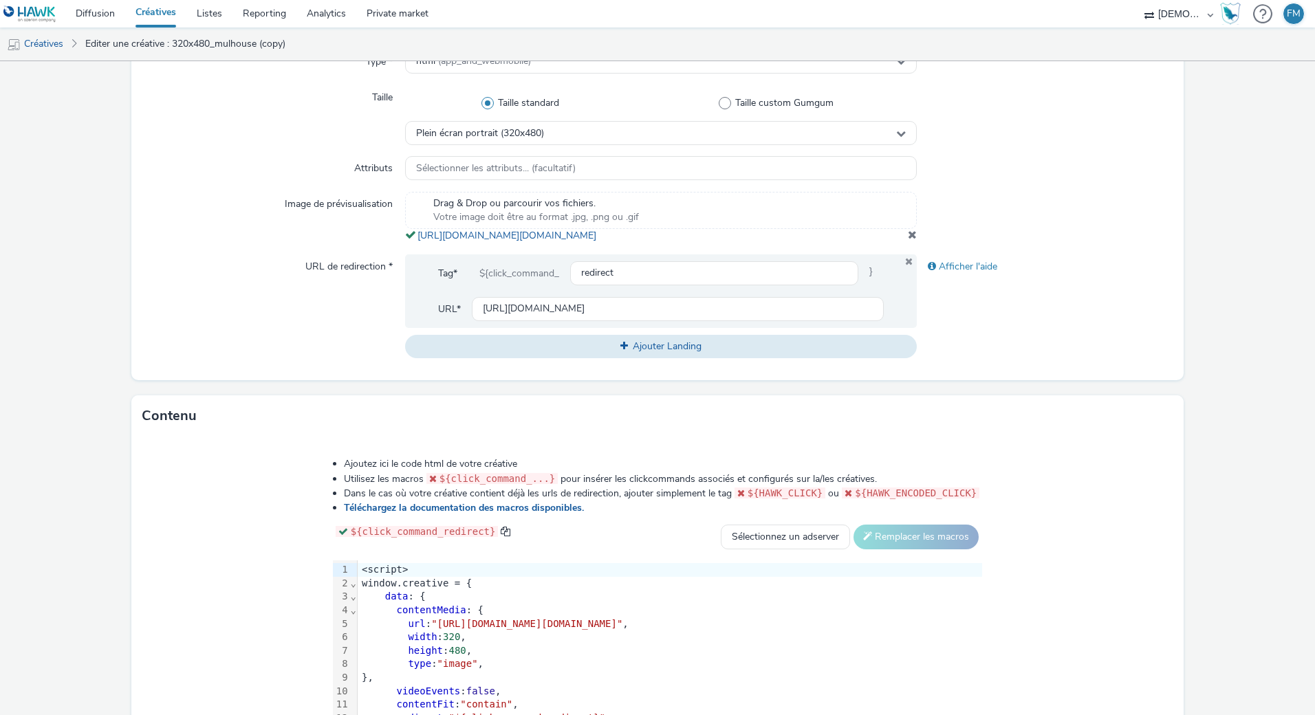
click at [908, 240] on span at bounding box center [912, 234] width 9 height 11
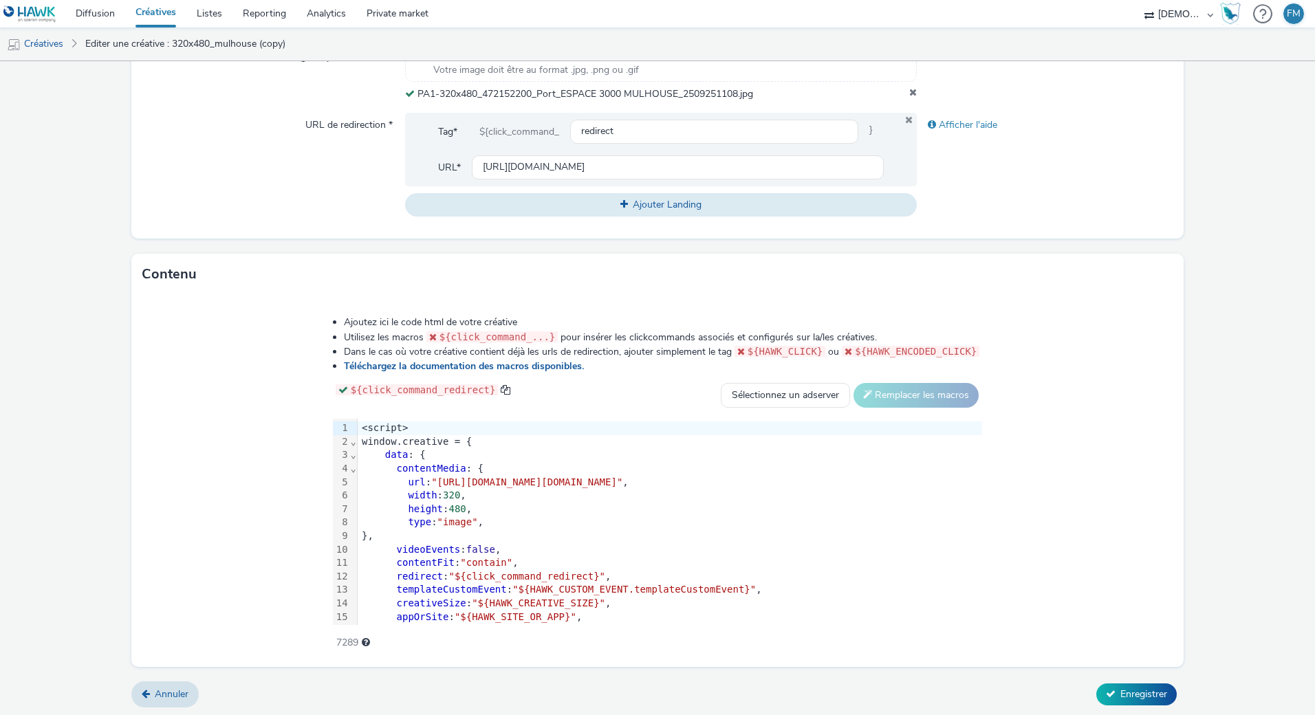
scroll to position [493, 0]
click at [1129, 687] on span "Enregistrer" at bounding box center [1144, 693] width 47 height 13
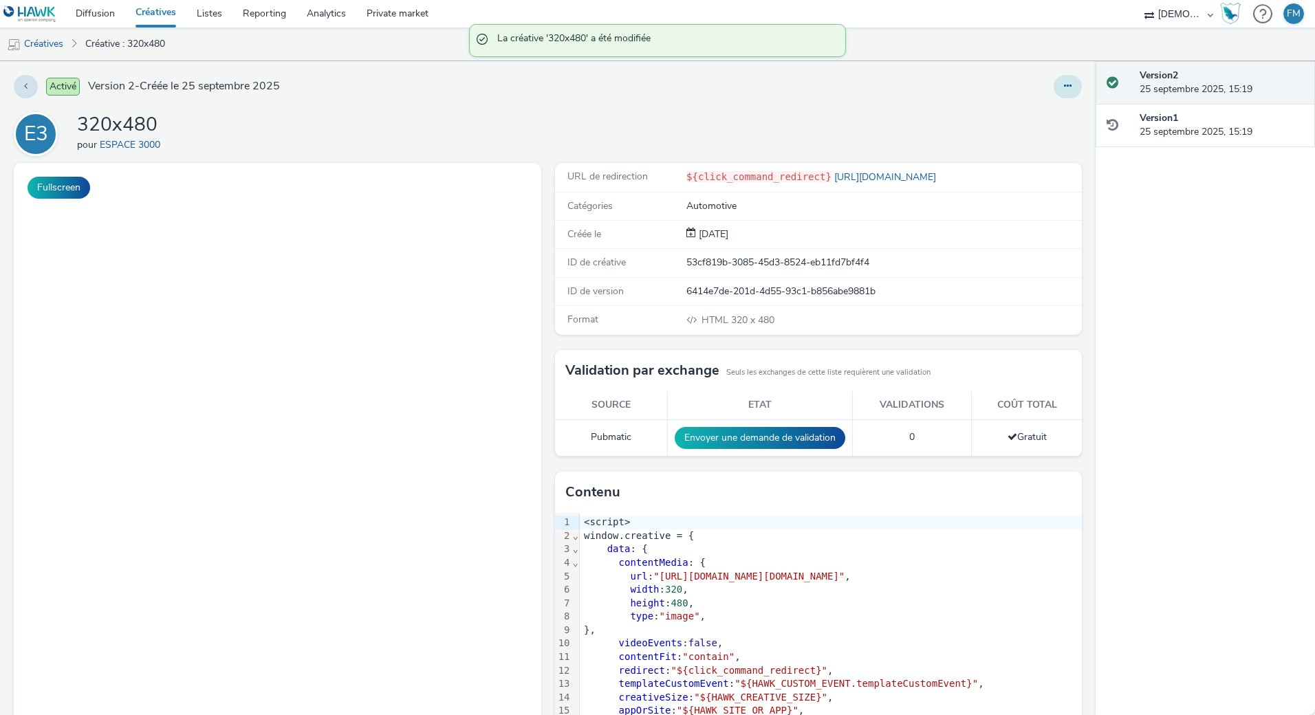
click at [1059, 91] on button at bounding box center [1068, 86] width 28 height 23
click at [1034, 116] on link "Modifier" at bounding box center [1030, 114] width 103 height 28
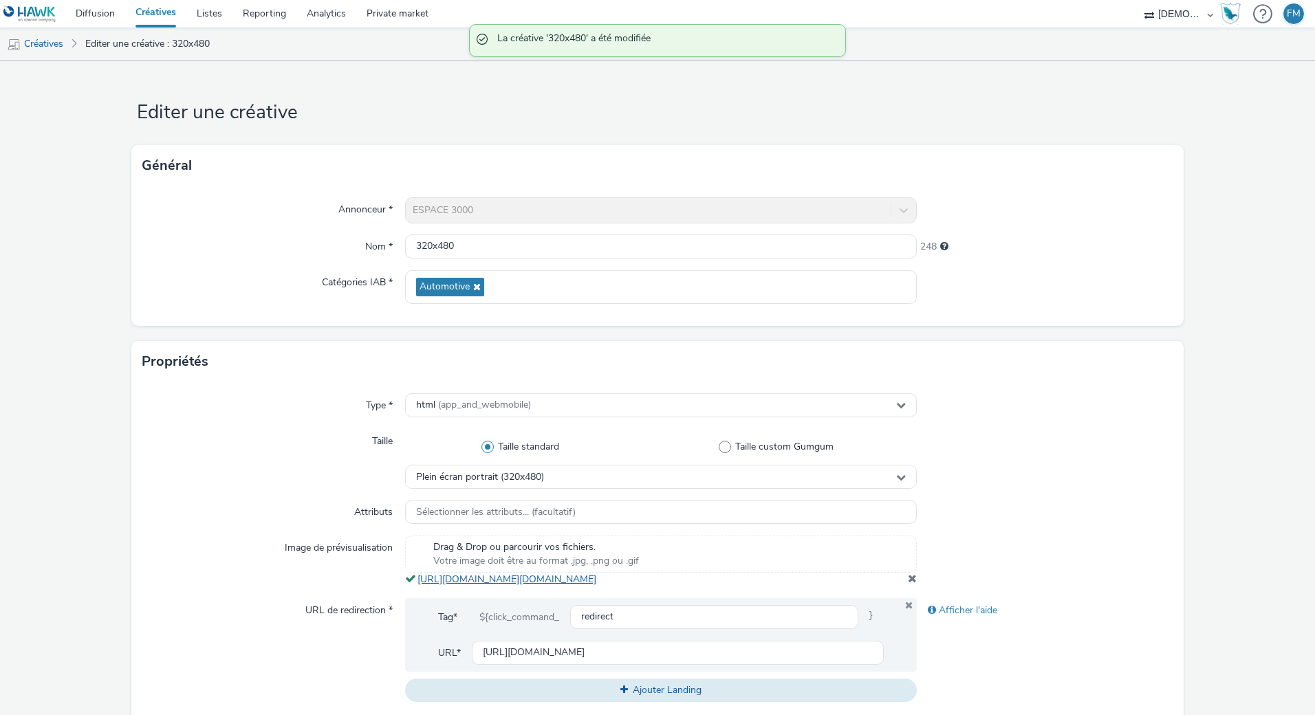
click at [486, 580] on link "https://tabmo-cdn.s3.eu-west-1.amazonaws.com/hawk.tabmo.io/organizations/38dc92…" at bounding box center [510, 579] width 184 height 13
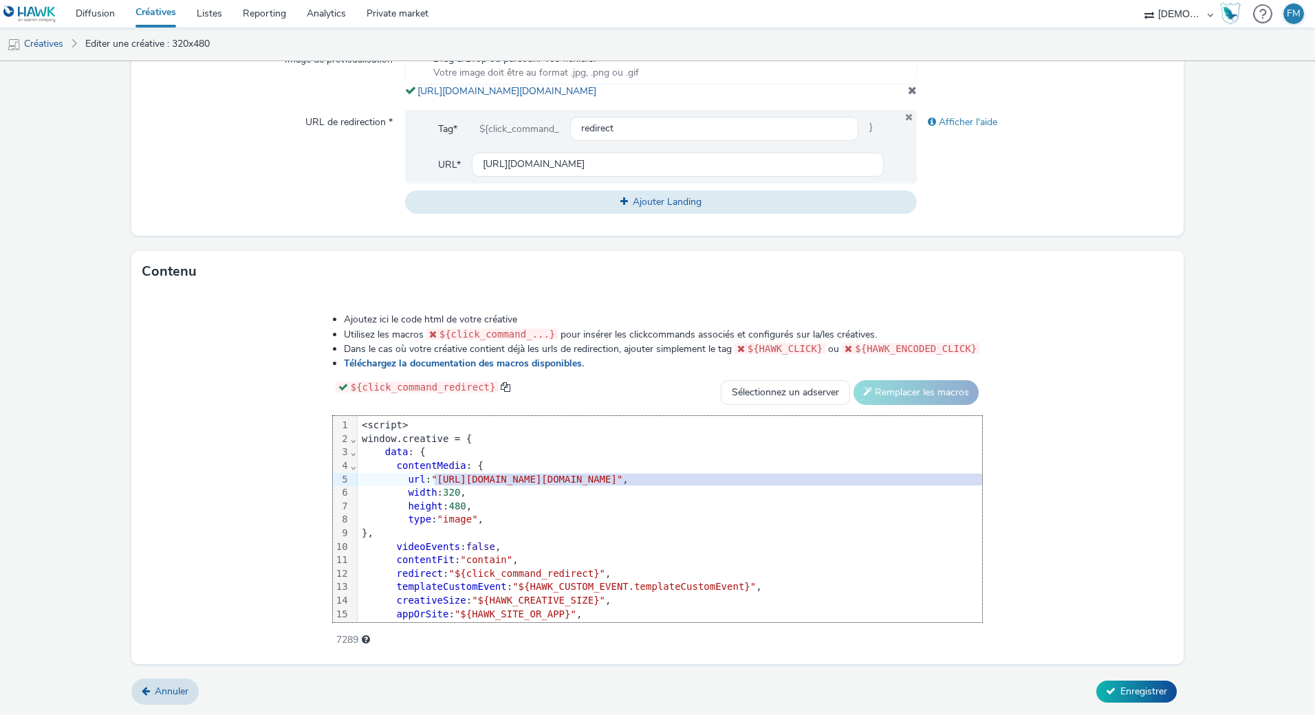
scroll to position [0, 43]
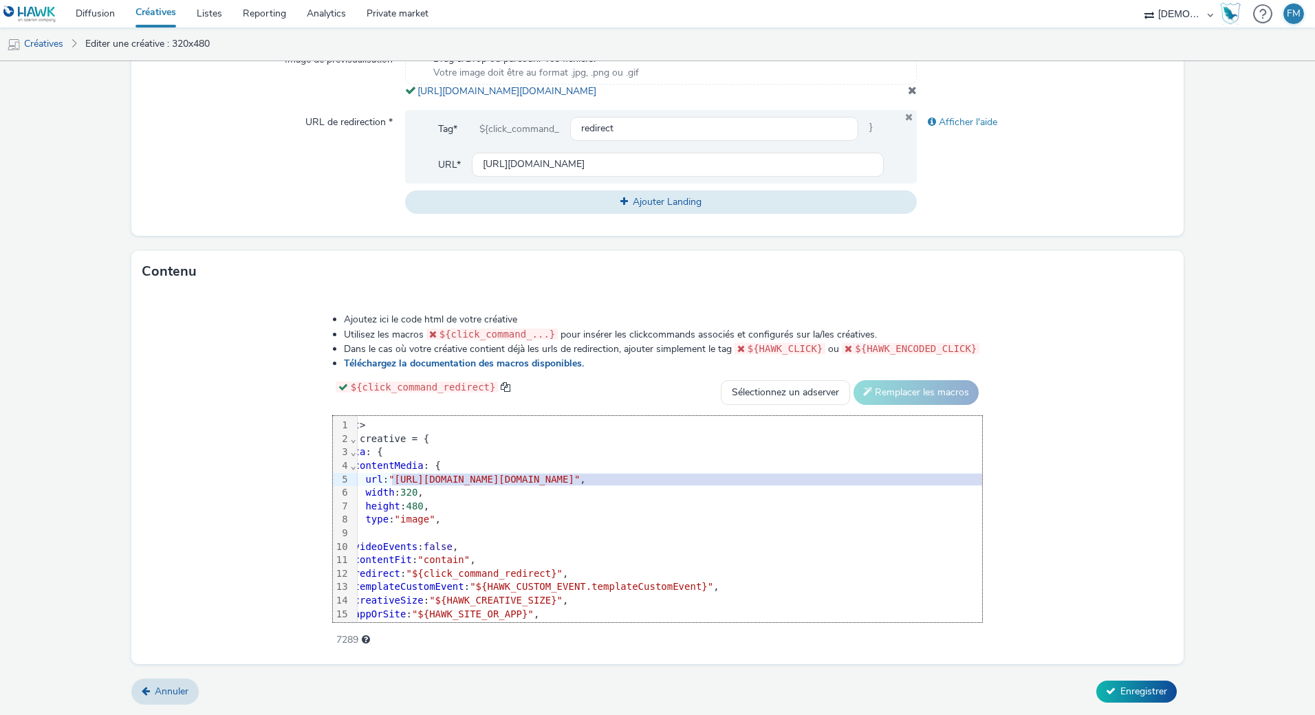
drag, startPoint x: 294, startPoint y: 480, endPoint x: 1093, endPoint y: 484, distance: 799.4
click at [580, 484] on span ""https://tabmo-cdn.s3.eu-west-1.amazonaws.com/hawk.tabmo.io/organizations/38dc9…" at bounding box center [484, 479] width 191 height 11
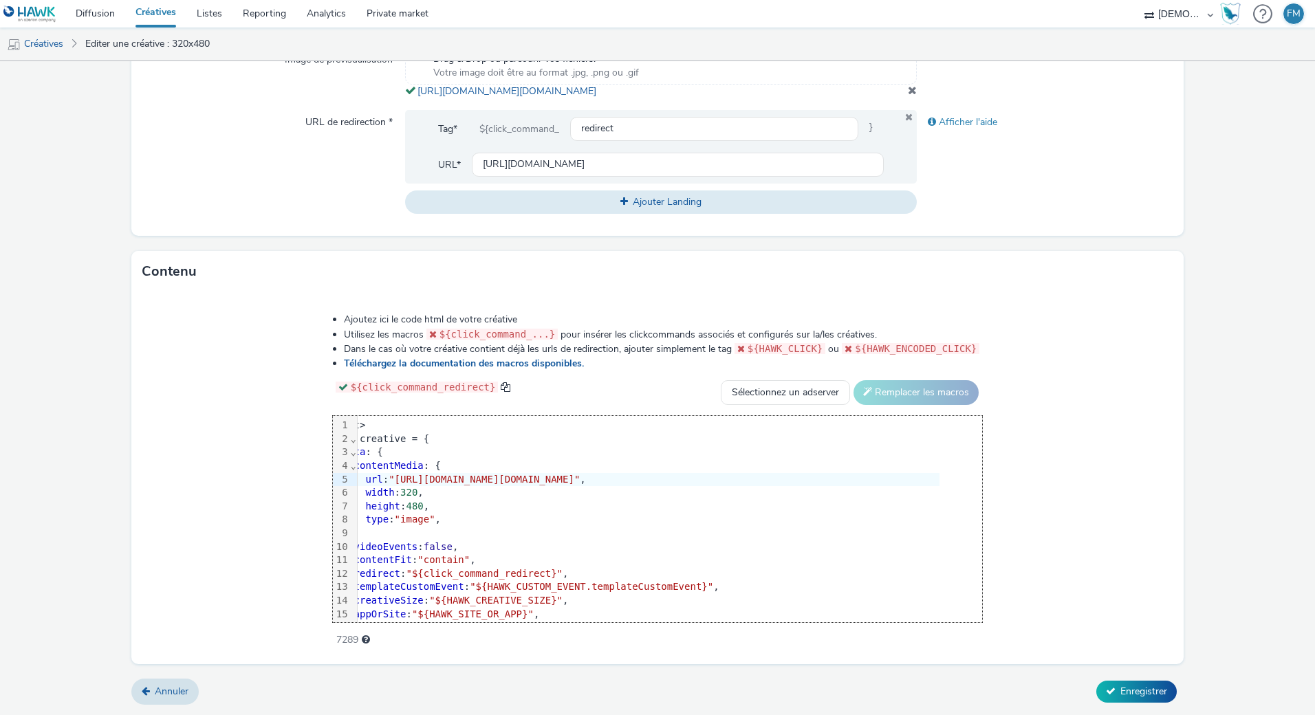
click at [1140, 711] on form "Editer une créative Général Annonceur * ESPACE 3000 Nom * 320x480 248 Catégorie…" at bounding box center [657, 144] width 1315 height 1143
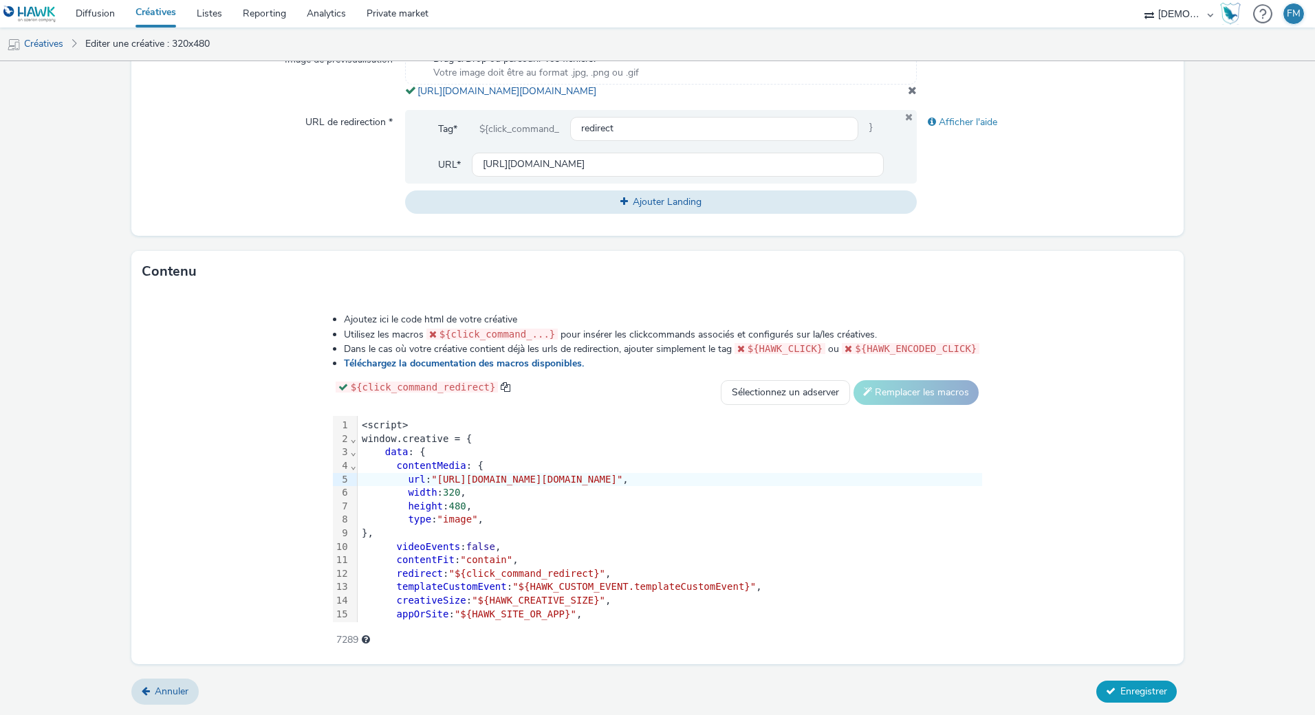
click at [1140, 700] on button "Enregistrer" at bounding box center [1137, 692] width 80 height 22
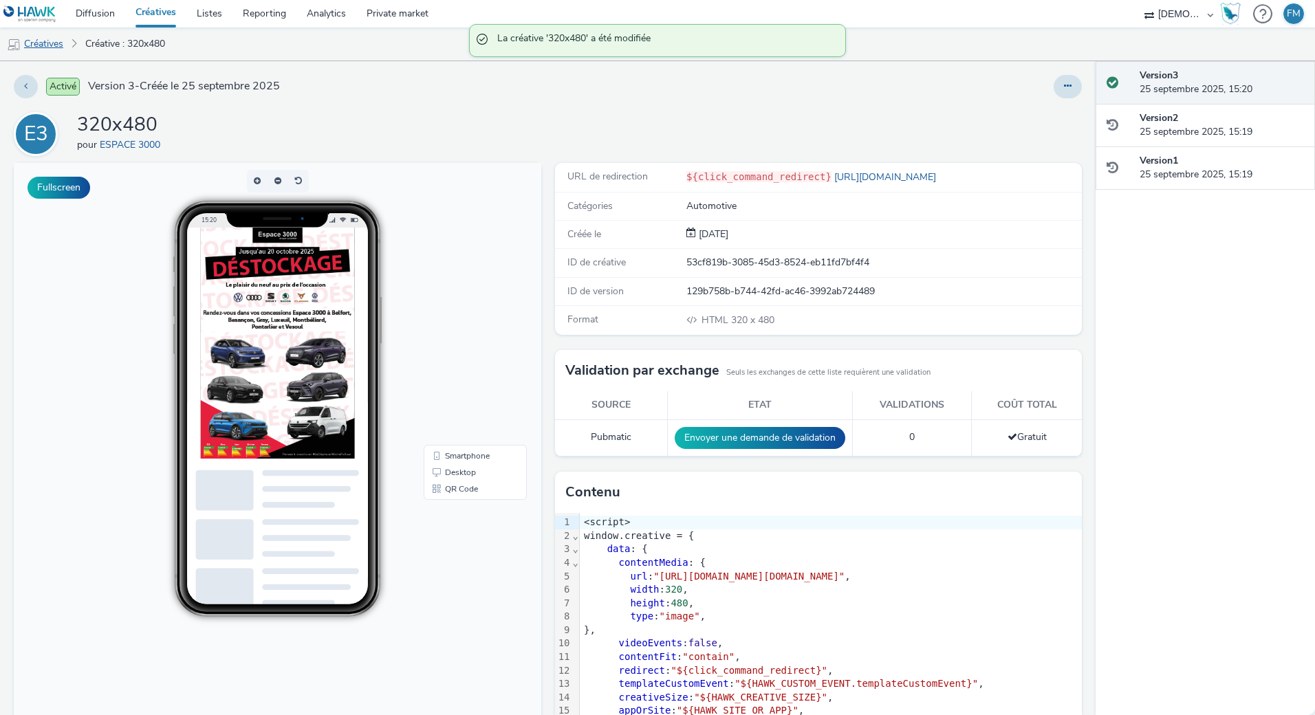
click at [27, 39] on link "Créatives" at bounding box center [35, 44] width 70 height 33
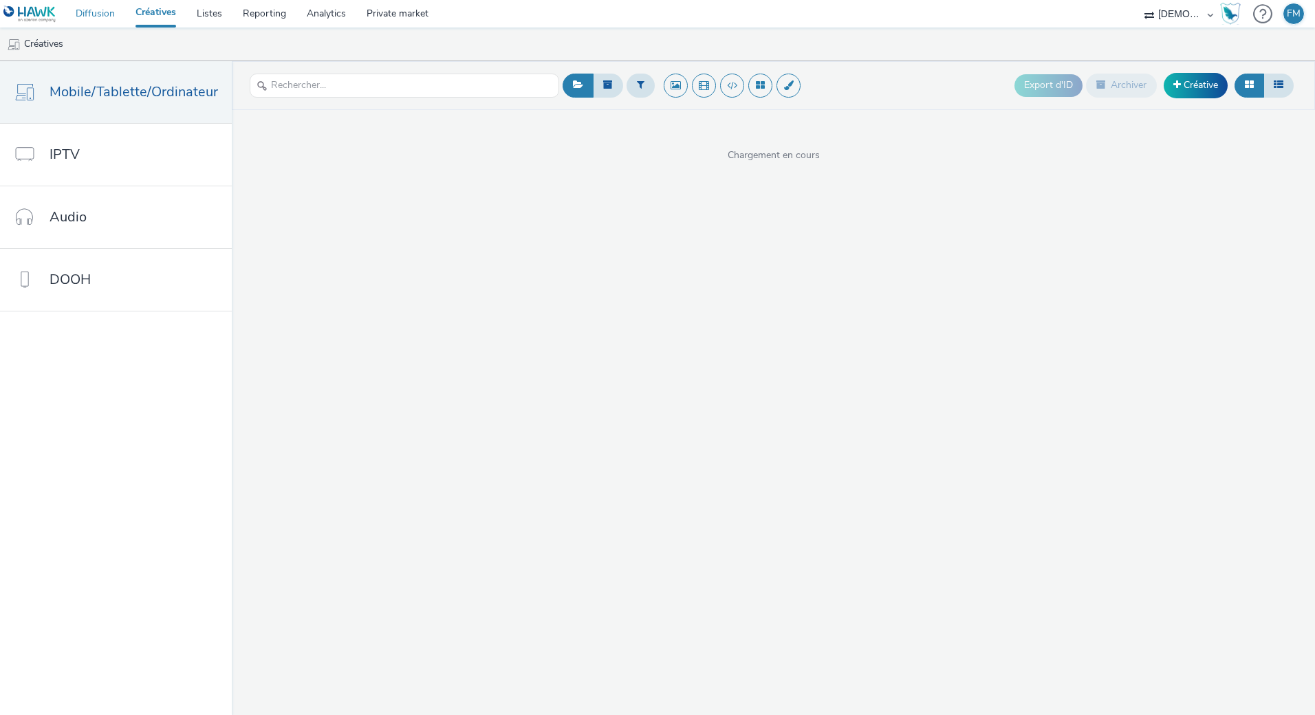
click at [102, 12] on link "Diffusion" at bounding box center [95, 14] width 60 height 28
